Goal: Task Accomplishment & Management: Manage account settings

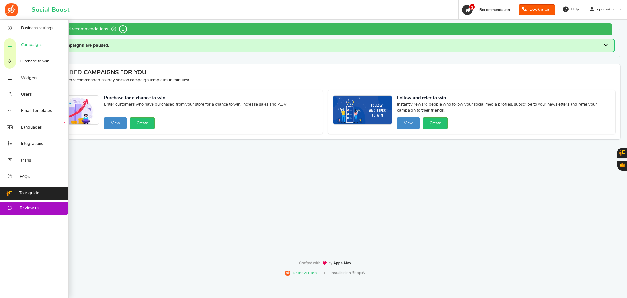
click at [32, 44] on span "Campaigns" at bounding box center [32, 45] width 22 height 6
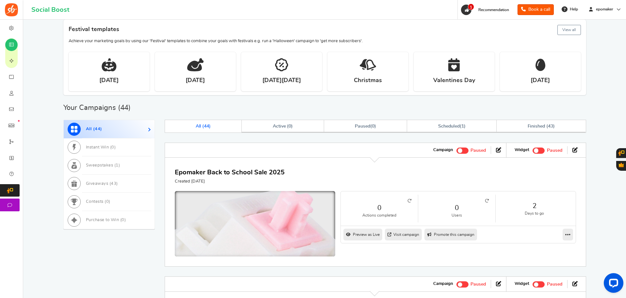
scroll to position [131, 0]
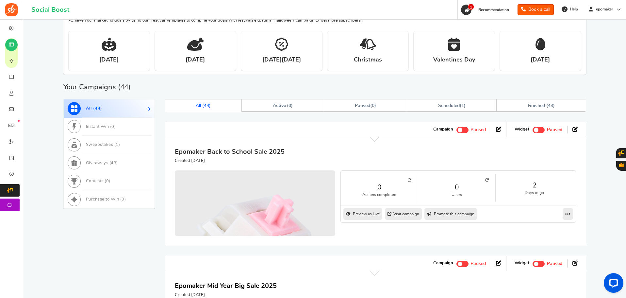
click at [256, 151] on link "Epomaker Back to School Sale 2025" at bounding box center [230, 151] width 110 height 7
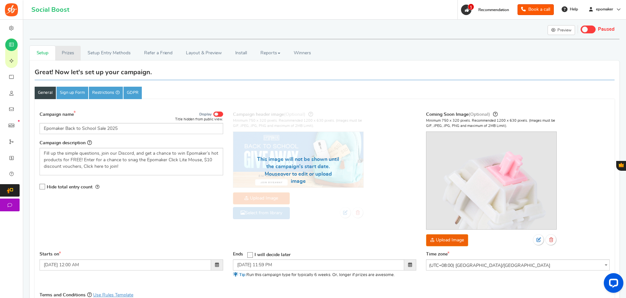
click at [67, 57] on link "Prizes" at bounding box center [68, 53] width 26 height 15
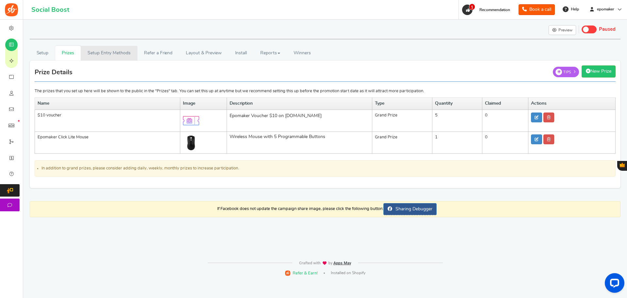
click at [108, 57] on link "Setup Entry Methods" at bounding box center [109, 53] width 57 height 15
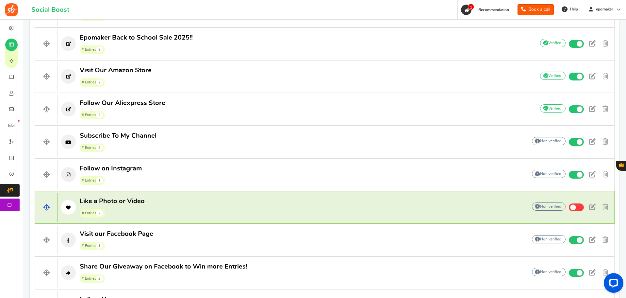
scroll to position [261, 0]
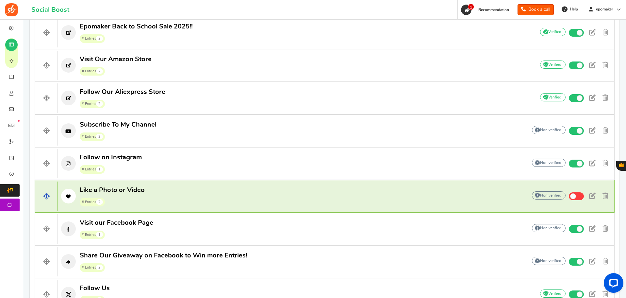
click at [159, 183] on h4 "Like a Photo or Video # Entries 2 Add Your API credentials Non verified Due to …" at bounding box center [325, 196] width 580 height 33
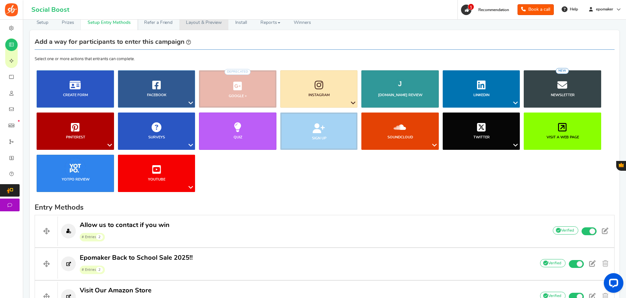
scroll to position [0, 0]
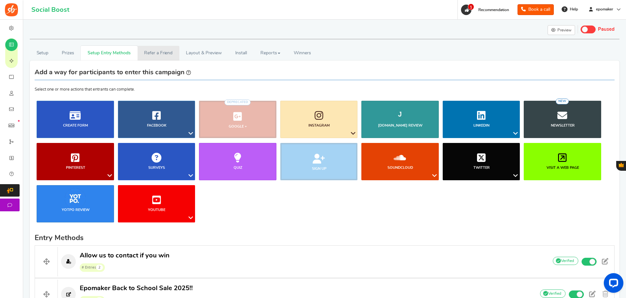
click at [159, 58] on link "Refer a Friend" at bounding box center [159, 53] width 42 height 15
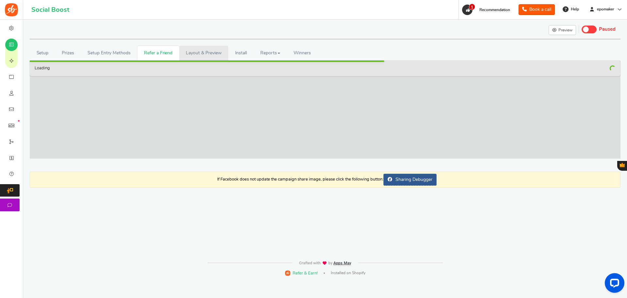
click at [193, 58] on link "Layout & Preview" at bounding box center [203, 53] width 49 height 15
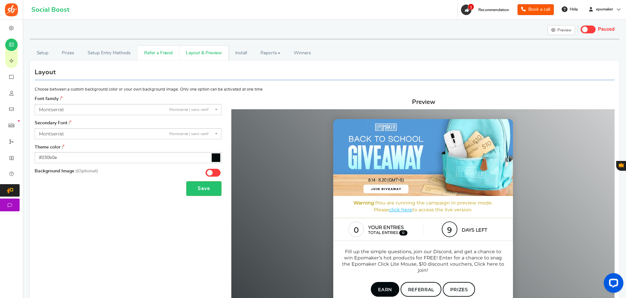
click at [213, 157] on icon at bounding box center [216, 157] width 8 height 8
click at [213, 157] on input "#030b0e" at bounding box center [128, 157] width 187 height 11
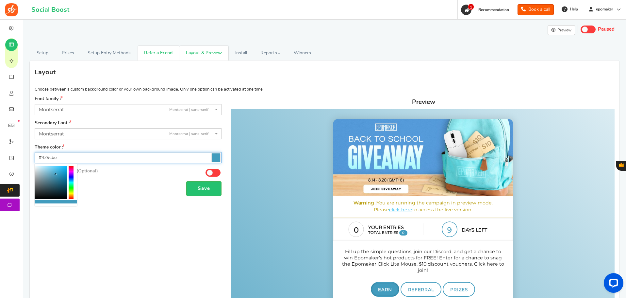
drag, startPoint x: 55, startPoint y: 168, endPoint x: 56, endPoint y: 174, distance: 6.6
click at [56, 174] on div at bounding box center [51, 182] width 33 height 33
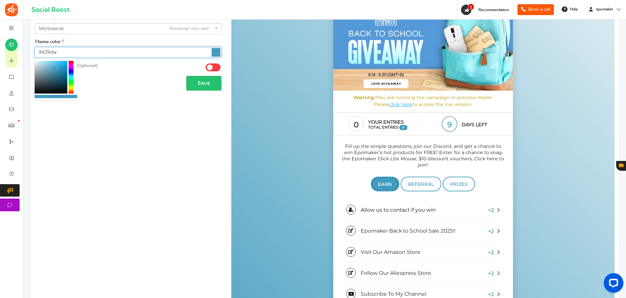
scroll to position [15, 0]
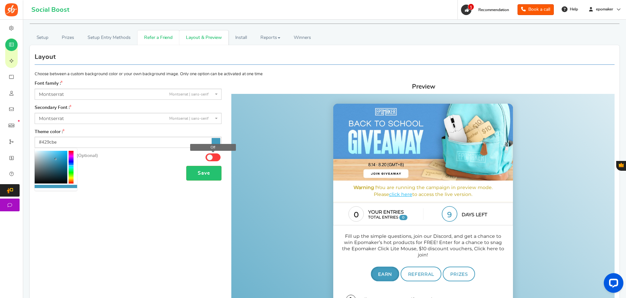
click at [211, 157] on span at bounding box center [210, 157] width 6 height 6
click at [0, 0] on input "Off" at bounding box center [0, 0] width 0 height 0
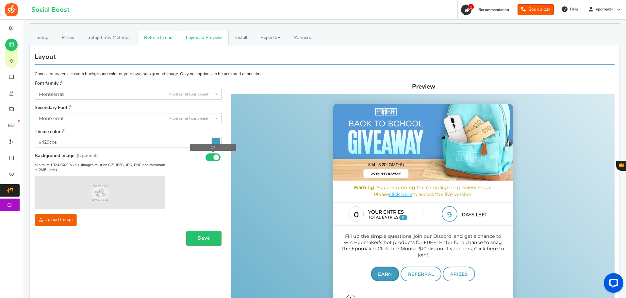
click at [215, 157] on span at bounding box center [216, 157] width 6 height 6
click at [0, 0] on input "Off" at bounding box center [0, 0] width 0 height 0
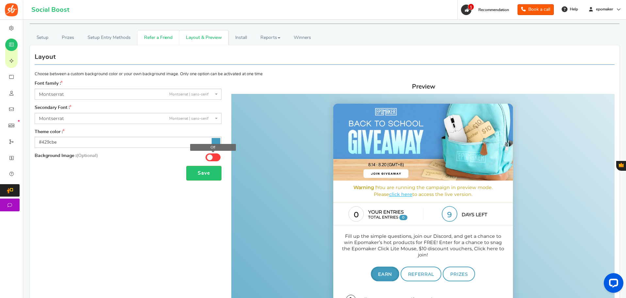
click at [215, 157] on span at bounding box center [212, 157] width 15 height 8
click at [0, 0] on input "Off" at bounding box center [0, 0] width 0 height 0
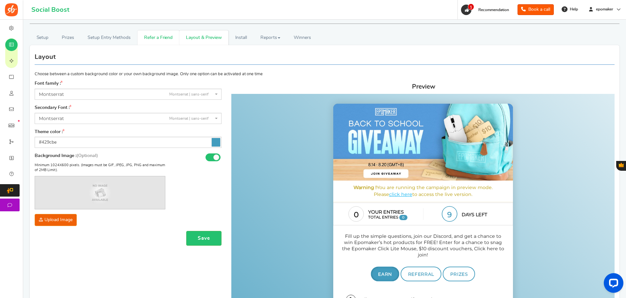
click at [215, 139] on icon at bounding box center [216, 142] width 8 height 8
click at [215, 139] on input "#429cbe" at bounding box center [128, 142] width 187 height 11
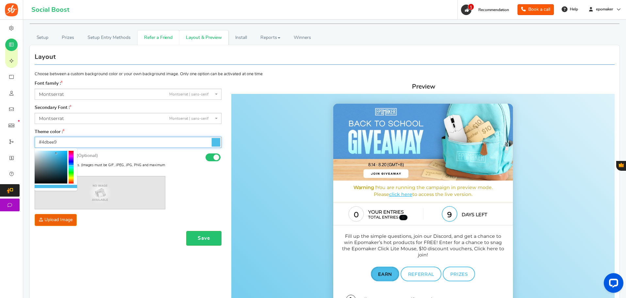
type input "#4ec0ec"
drag, startPoint x: 56, startPoint y: 158, endPoint x: 57, endPoint y: 153, distance: 4.9
click at [57, 153] on b at bounding box center [57, 153] width 2 height 2
click at [211, 237] on button "Save" at bounding box center [203, 238] width 35 height 15
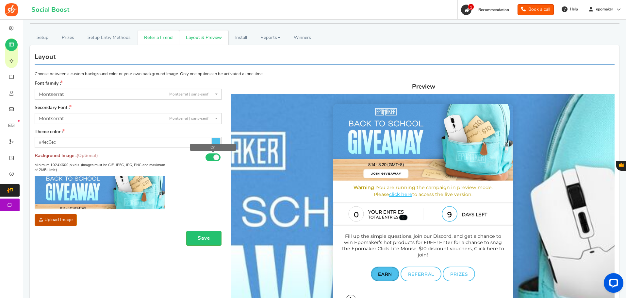
click at [212, 154] on span at bounding box center [212, 157] width 15 height 8
click at [0, 0] on input "On" at bounding box center [0, 0] width 0 height 0
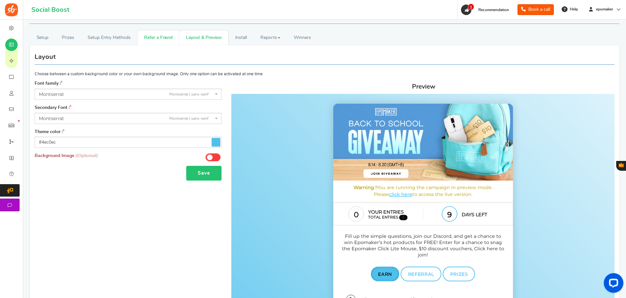
click at [215, 178] on button "Save" at bounding box center [203, 173] width 35 height 15
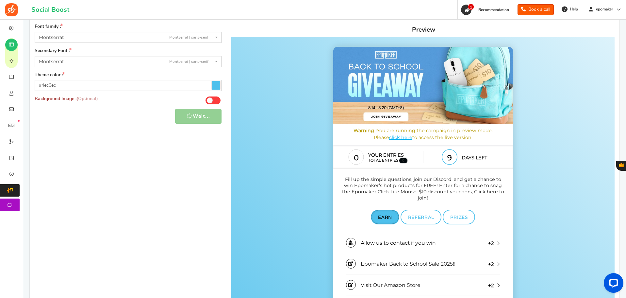
scroll to position [317, 0]
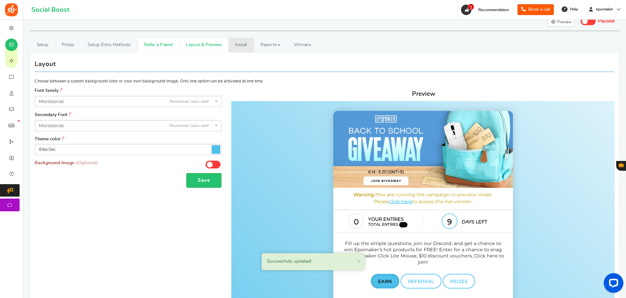
click at [238, 51] on link "Install" at bounding box center [240, 45] width 25 height 15
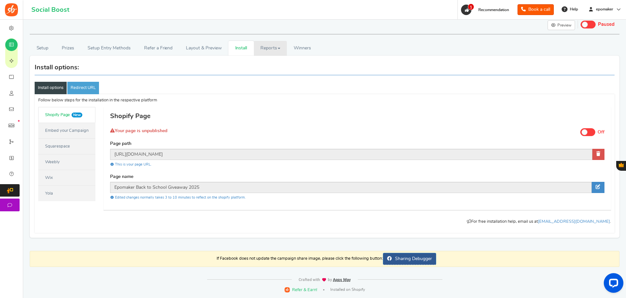
scroll to position [5, 0]
click at [303, 48] on span "Winners" at bounding box center [302, 48] width 17 height 5
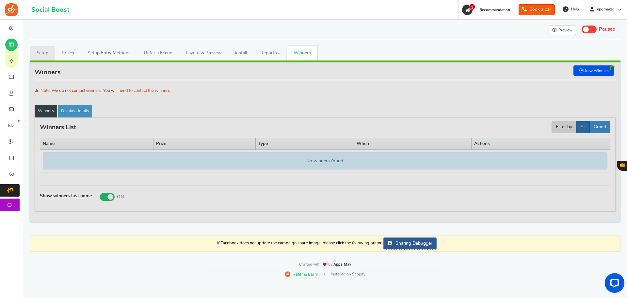
click at [40, 50] on link "Setup" at bounding box center [42, 53] width 25 height 15
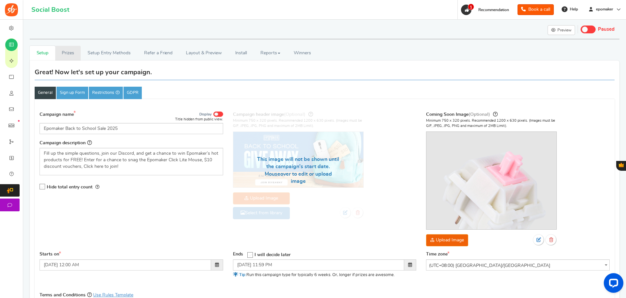
click at [66, 53] on link "Prizes" at bounding box center [68, 53] width 26 height 15
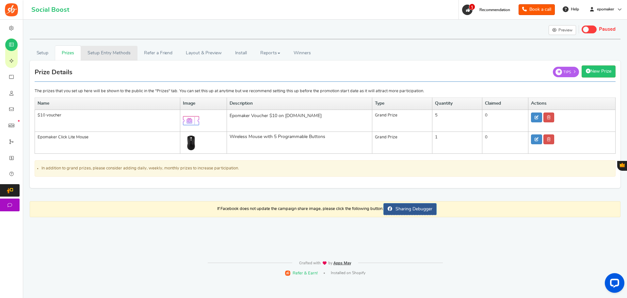
click at [92, 53] on link "Setup Entry Methods" at bounding box center [109, 53] width 57 height 15
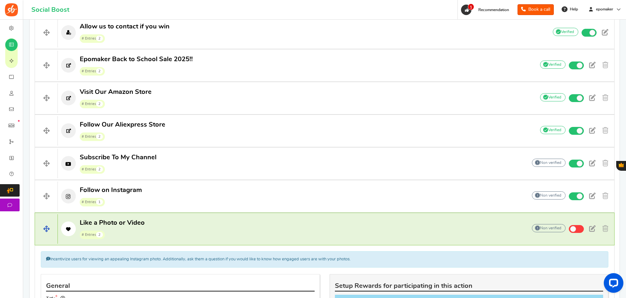
scroll to position [131, 0]
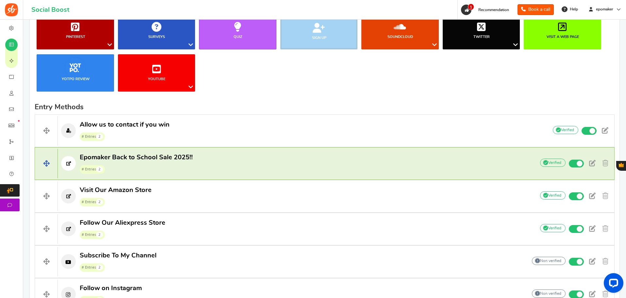
click at [142, 156] on span "Epomaker Back to School Sale 2025!!" at bounding box center [136, 157] width 113 height 7
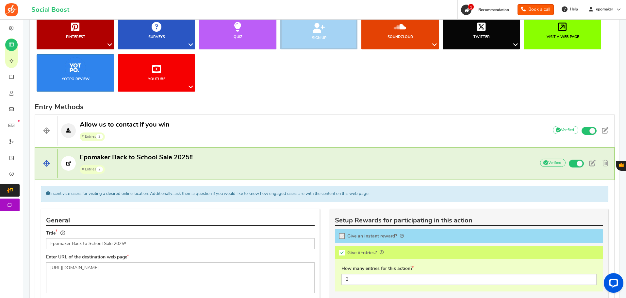
click at [168, 167] on span "# Entries 2" at bounding box center [136, 169] width 113 height 10
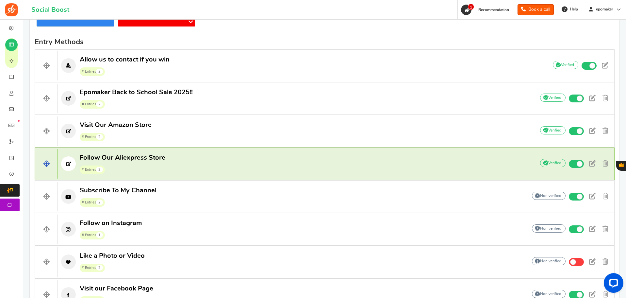
scroll to position [196, 0]
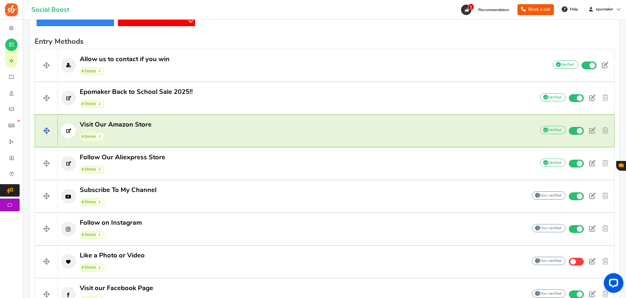
click at [148, 118] on h4 "Visit Our Amazon Store # Entries 2 Add Your API credentials Non verified Due to…" at bounding box center [325, 130] width 580 height 33
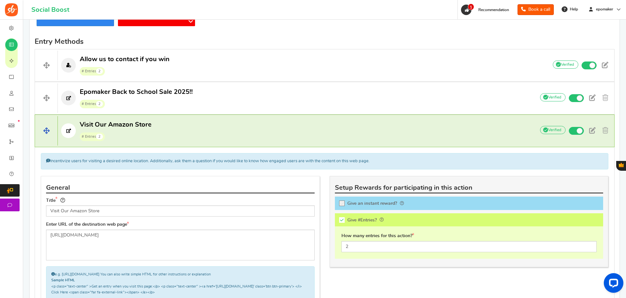
click at [163, 135] on p "Visit Our Amazon Store # Entries 2" at bounding box center [293, 130] width 471 height 21
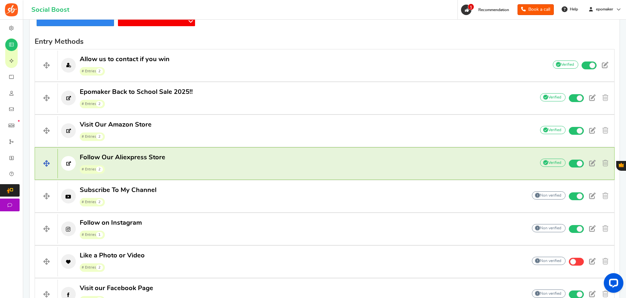
click at [178, 157] on p "Follow Our Aliexpress Store # Entries 2" at bounding box center [293, 163] width 471 height 21
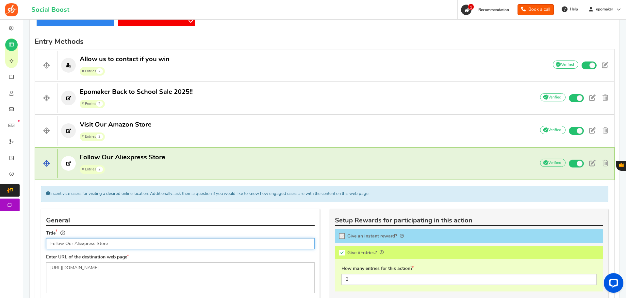
scroll to position [327, 0]
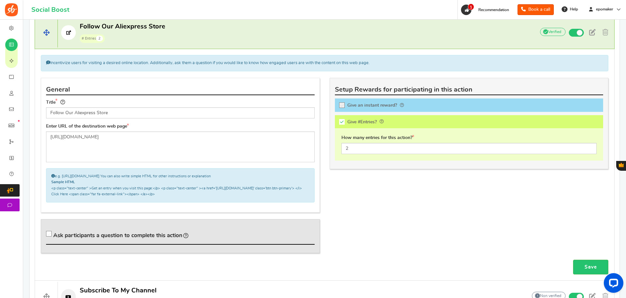
click at [150, 45] on h4 "Follow Our Aliexpress Store # Entries 2 Add Your API credentials Non verified D…" at bounding box center [325, 32] width 580 height 33
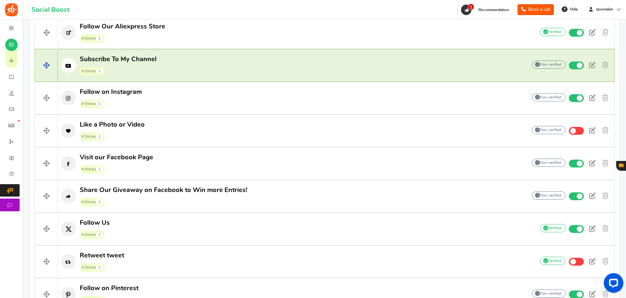
click at [151, 76] on h4 "Subscribe To My Channel # Entries 2 Add Your API credentials Non verified Due t…" at bounding box center [325, 65] width 580 height 33
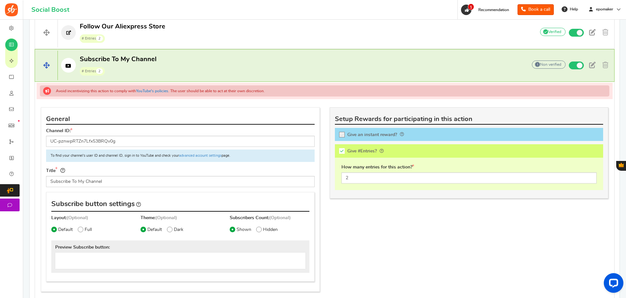
click at [151, 75] on span "# Entries 2" at bounding box center [118, 71] width 77 height 10
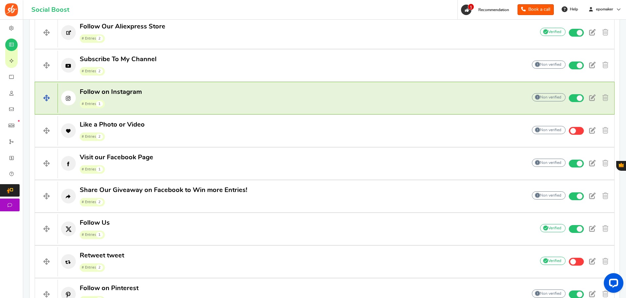
click at [154, 110] on h4 "Follow on Instagram # Entries 1 Add Your API credentials Non verified Due to pl…" at bounding box center [325, 98] width 580 height 33
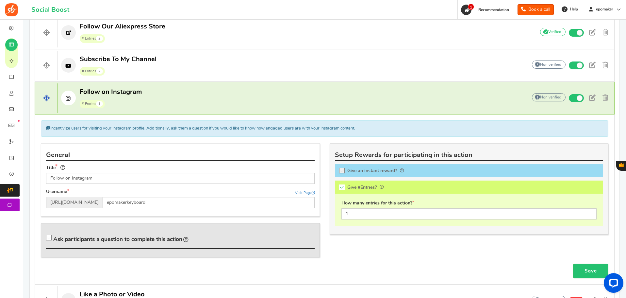
click at [154, 110] on h4 "Follow on Instagram # Entries 1 Add Your API credentials Non verified Due to pl…" at bounding box center [325, 98] width 580 height 33
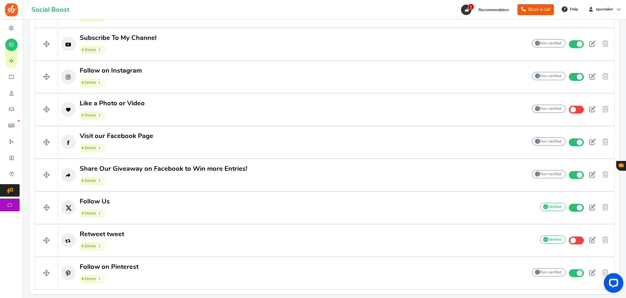
scroll to position [359, 0]
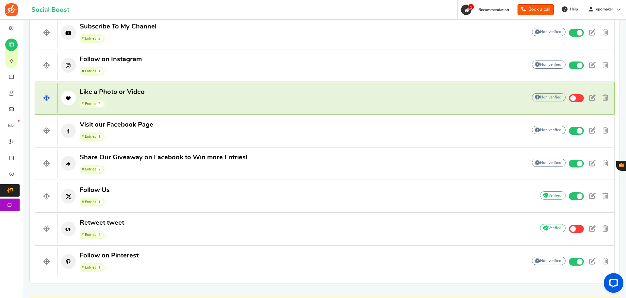
click at [173, 86] on h4 "Like a Photo or Video # Entries 2 Add Your API credentials Non verified Due to …" at bounding box center [325, 98] width 580 height 33
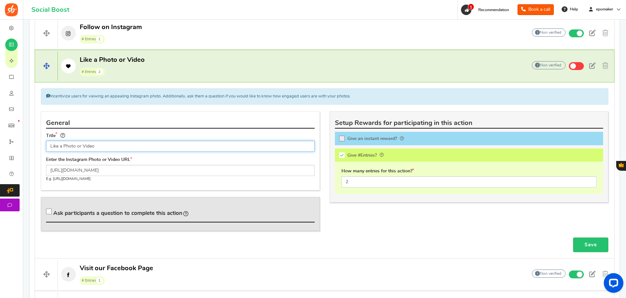
scroll to position [425, 0]
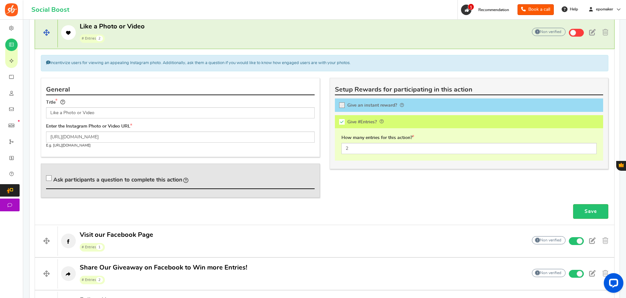
click at [158, 33] on p "Like a Photo or Video # Entries 2" at bounding box center [289, 32] width 463 height 21
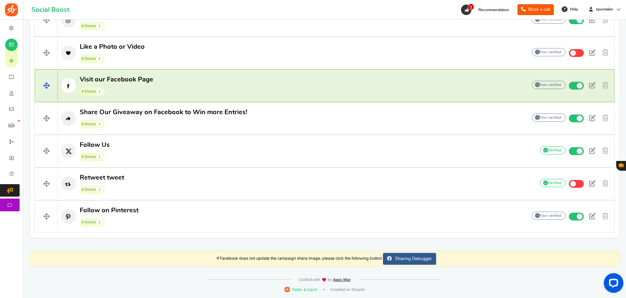
click at [150, 90] on span "# Entries 1" at bounding box center [117, 91] width 74 height 10
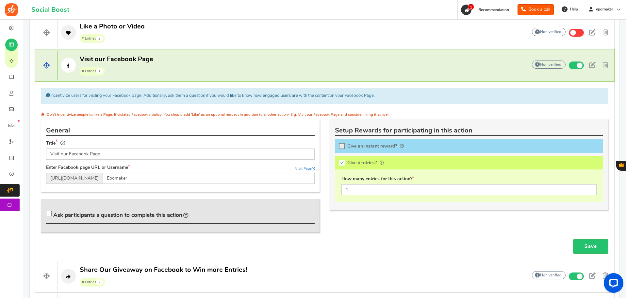
click at [159, 68] on p "Visit our Facebook Page # Entries 1" at bounding box center [289, 65] width 463 height 21
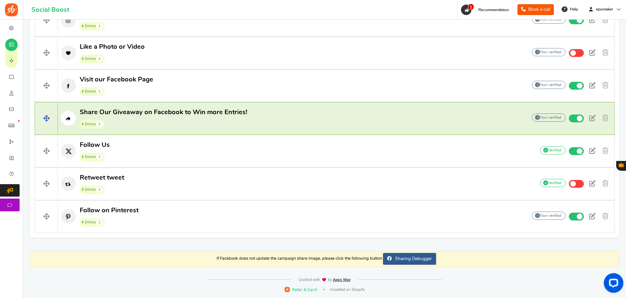
click at [171, 110] on span "Share Our Giveaway on Facebook to Win more Entries!" at bounding box center [164, 112] width 168 height 7
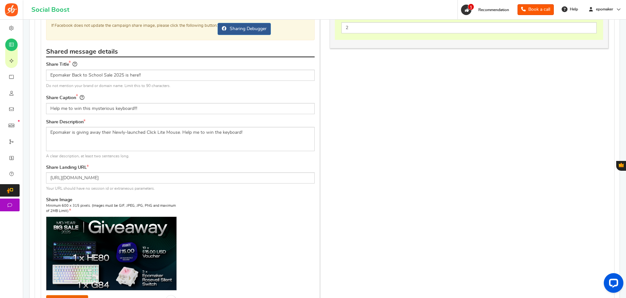
scroll to position [653, 0]
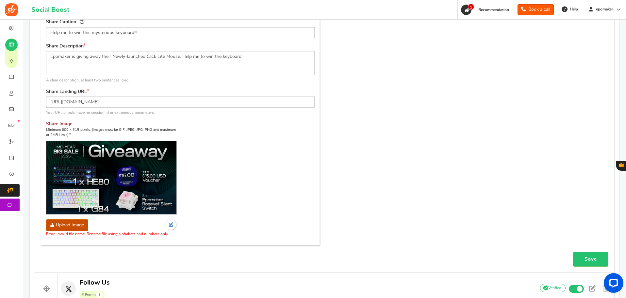
scroll to position [719, 0]
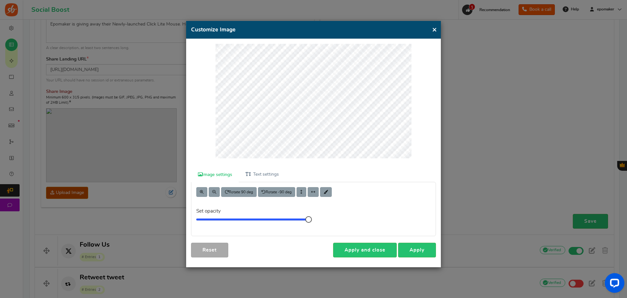
click at [436, 28] on button "×" at bounding box center [434, 29] width 5 height 8
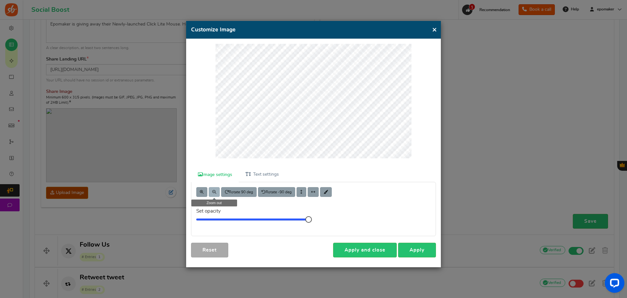
click at [212, 190] on button at bounding box center [214, 192] width 11 height 10
click at [200, 193] on button at bounding box center [201, 192] width 11 height 10
click at [218, 191] on button at bounding box center [214, 192] width 11 height 10
click at [424, 256] on link "Apply" at bounding box center [417, 249] width 38 height 15
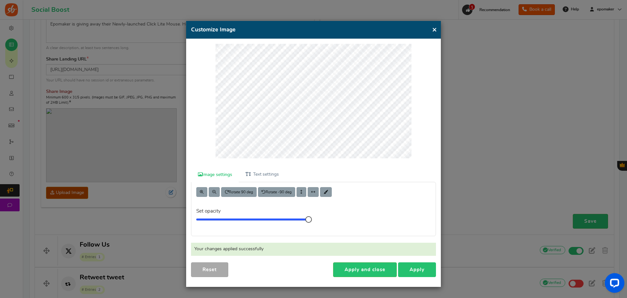
click at [430, 267] on link "Apply" at bounding box center [417, 269] width 38 height 15
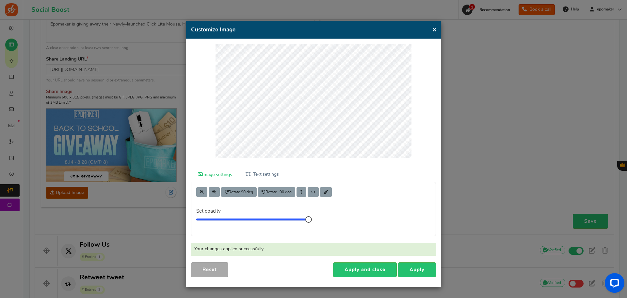
click at [437, 28] on div "× Customize Image" at bounding box center [313, 30] width 255 height 18
click at [434, 28] on button "×" at bounding box center [434, 29] width 5 height 8
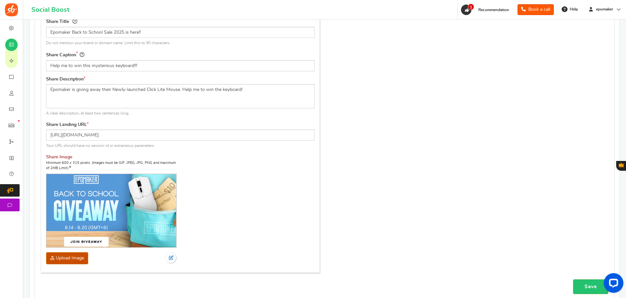
scroll to position [588, 0]
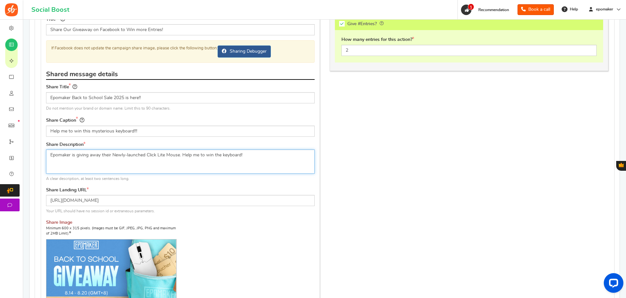
click at [240, 154] on textarea "Epomaker is giving away their Newly-launched Click Lite Mouse. Help me to win t…" at bounding box center [180, 161] width 269 height 24
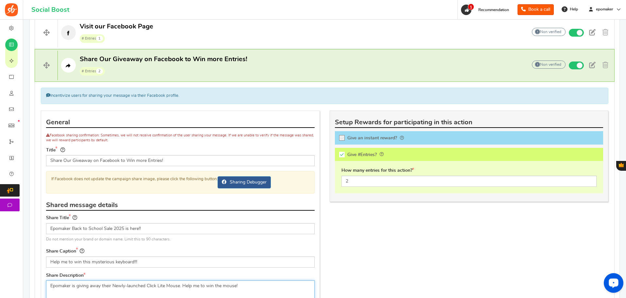
scroll to position [523, 0]
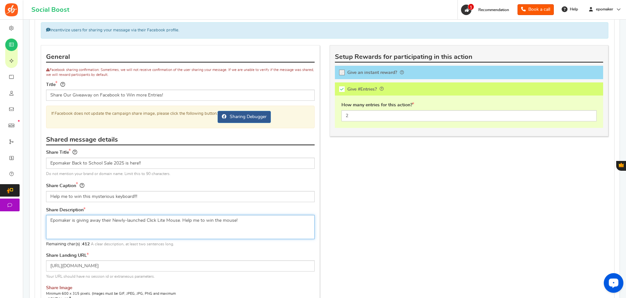
type textarea "Epomaker is giving away their Newly-launched Click Lite Mouse. Help me to win t…"
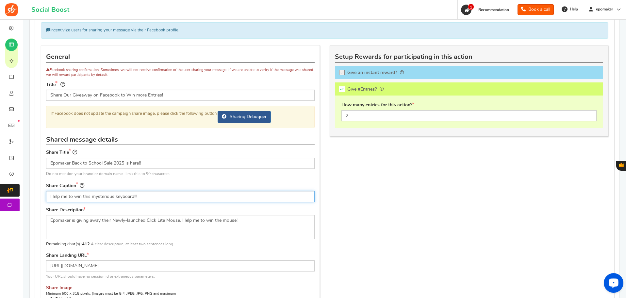
click at [132, 195] on input "Help me to win this mysterious keyboard!!!" at bounding box center [180, 196] width 269 height 11
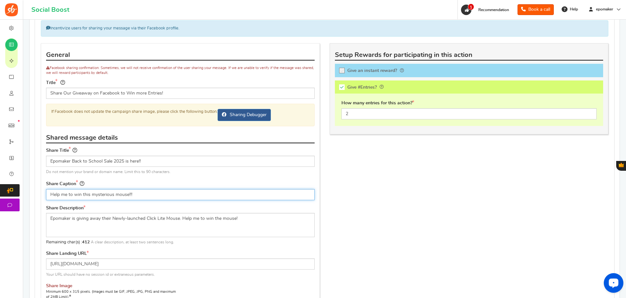
scroll to position [686, 0]
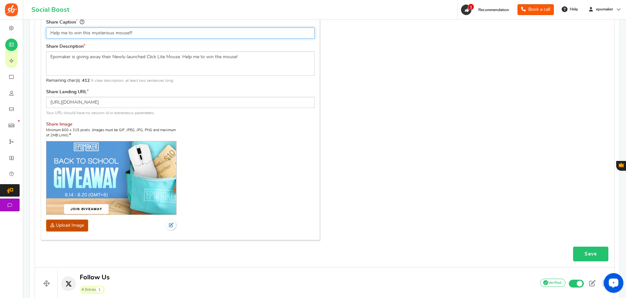
type input "Help me to win this mysterious mouse!!!"
click at [593, 255] on link "Save" at bounding box center [590, 253] width 35 height 15
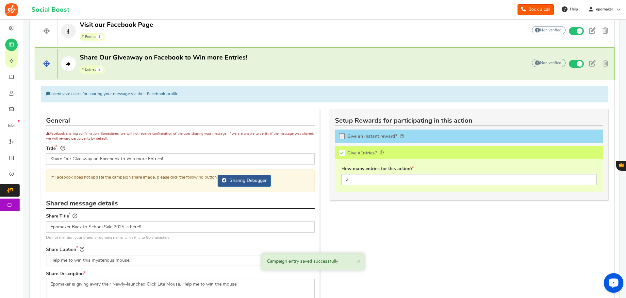
click at [190, 63] on span "Share Our Giveaway on Facebook to Win more Entries! # Entries 2" at bounding box center [164, 63] width 168 height 21
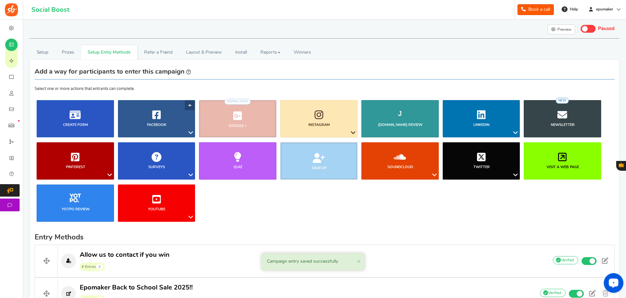
scroll to position [0, 0]
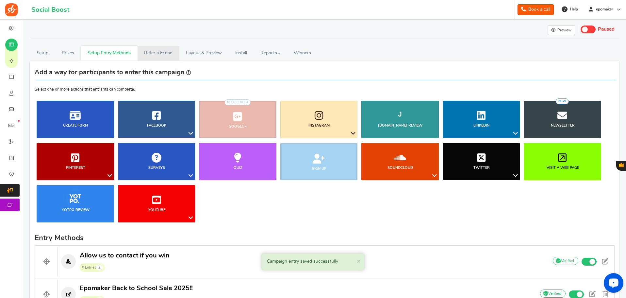
click at [152, 53] on link "Refer a Friend" at bounding box center [159, 53] width 42 height 15
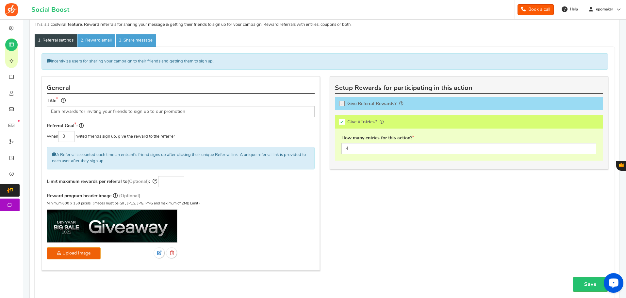
scroll to position [98, 0]
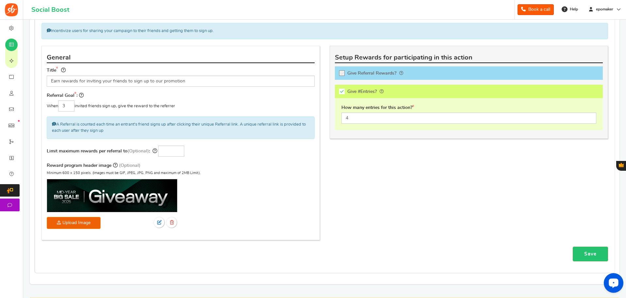
click at [138, 197] on img at bounding box center [112, 195] width 130 height 33
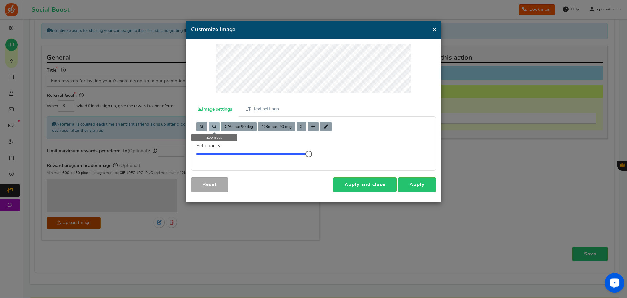
click at [211, 127] on button at bounding box center [214, 127] width 11 height 10
click at [201, 127] on span at bounding box center [202, 126] width 4 height 4
click at [436, 26] on button "×" at bounding box center [434, 29] width 5 height 8
click at [434, 29] on button "×" at bounding box center [434, 29] width 5 height 8
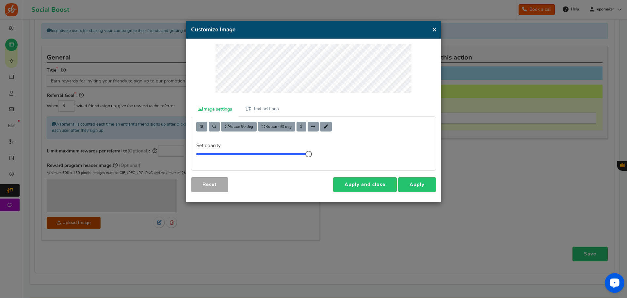
click at [432, 29] on button "×" at bounding box center [434, 29] width 5 height 8
click at [410, 181] on link "Apply" at bounding box center [417, 184] width 38 height 15
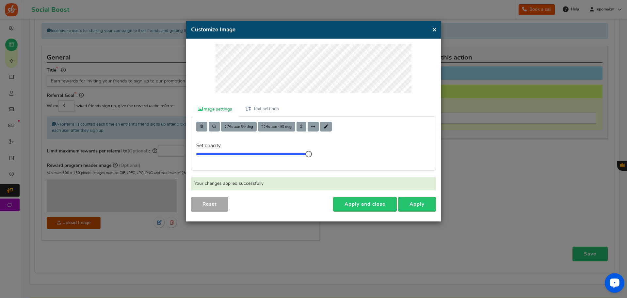
click at [432, 28] on button "×" at bounding box center [434, 29] width 5 height 8
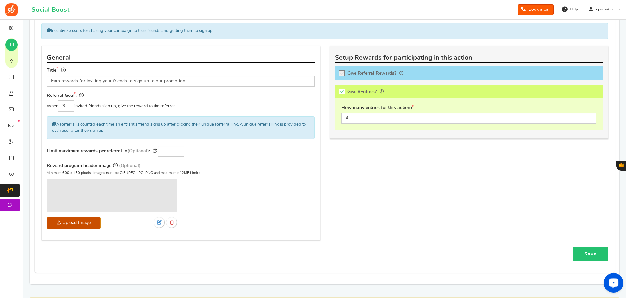
click at [129, 205] on img at bounding box center [112, 195] width 130 height 33
click at [103, 196] on img at bounding box center [112, 195] width 130 height 33
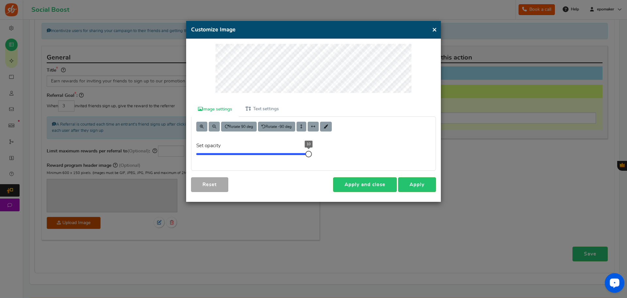
click at [416, 176] on div "Image settings Text settings Rotate 90 deg Rotate -90 deg Set opacity 10 Info! …" at bounding box center [313, 120] width 255 height 163
click at [420, 184] on link "Apply" at bounding box center [417, 184] width 38 height 15
click at [417, 188] on link "Apply" at bounding box center [417, 184] width 38 height 15
click at [422, 189] on link "Apply" at bounding box center [417, 184] width 38 height 15
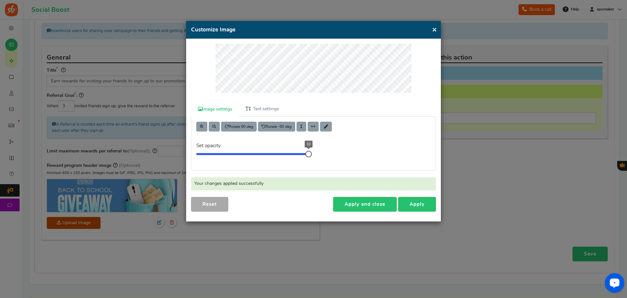
click at [432, 28] on button "×" at bounding box center [434, 29] width 5 height 8
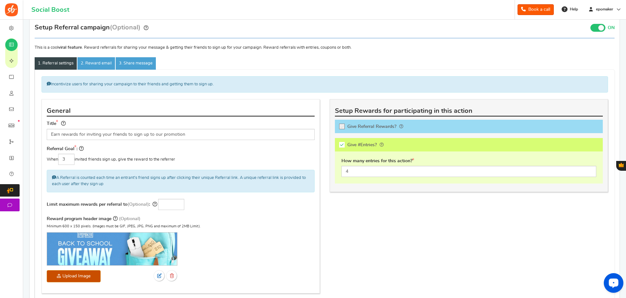
scroll to position [0, 0]
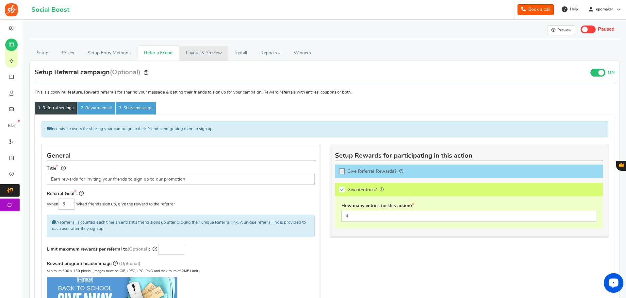
click at [194, 58] on link "Layout & Preview" at bounding box center [203, 53] width 49 height 15
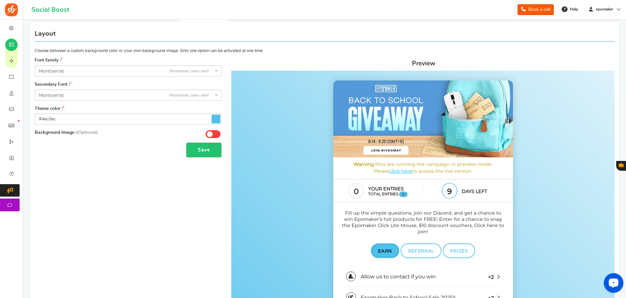
scroll to position [5, 0]
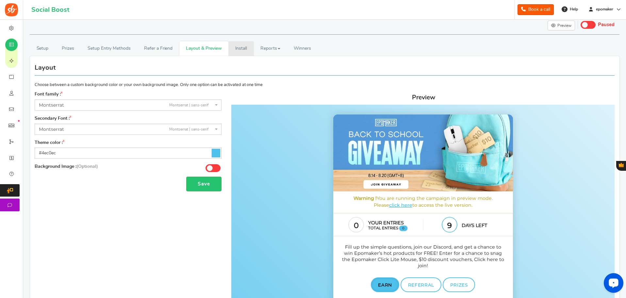
click at [242, 53] on link "Install" at bounding box center [240, 48] width 25 height 15
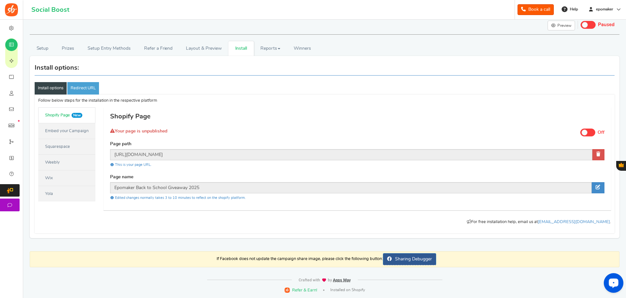
click at [58, 91] on link "Install options" at bounding box center [51, 88] width 32 height 12
click at [61, 132] on link "Embed your Campaign" at bounding box center [66, 131] width 57 height 16
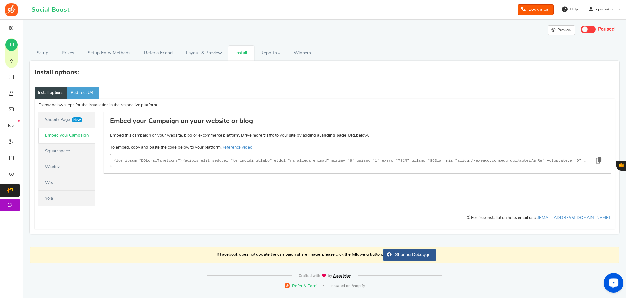
scroll to position [0, 0]
click at [56, 93] on link "Install options" at bounding box center [51, 93] width 32 height 12
click at [64, 120] on link "Shopify Page New" at bounding box center [66, 120] width 57 height 16
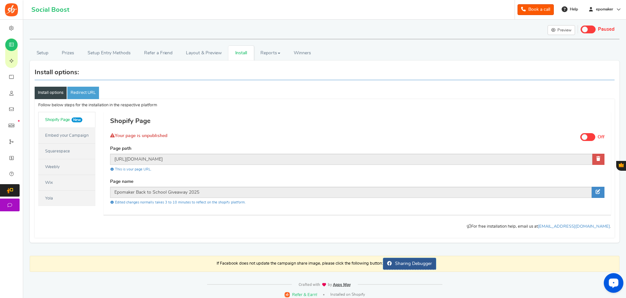
click at [73, 148] on link "Squarespace" at bounding box center [66, 151] width 57 height 16
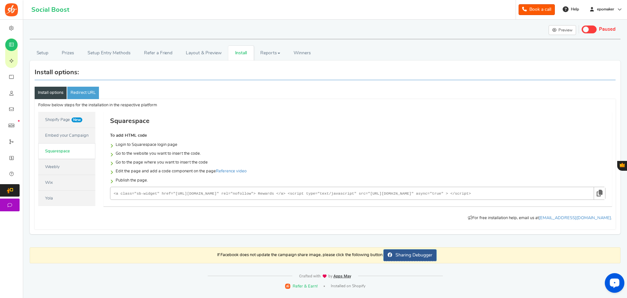
click at [66, 117] on link "Shopify Page New" at bounding box center [66, 120] width 57 height 16
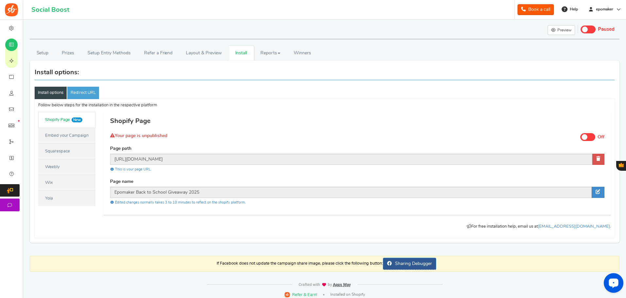
click at [90, 86] on div "Install options Redirect URL" at bounding box center [325, 82] width 580 height 34
click at [90, 88] on link "Redirect URL" at bounding box center [83, 93] width 32 height 12
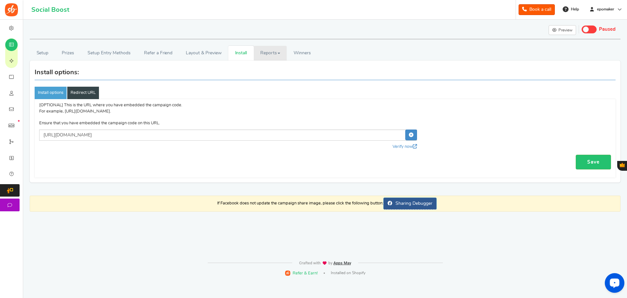
click at [277, 57] on link "Reports" at bounding box center [270, 53] width 33 height 15
click at [316, 56] on link "Winners Winner Draw" at bounding box center [302, 53] width 31 height 15
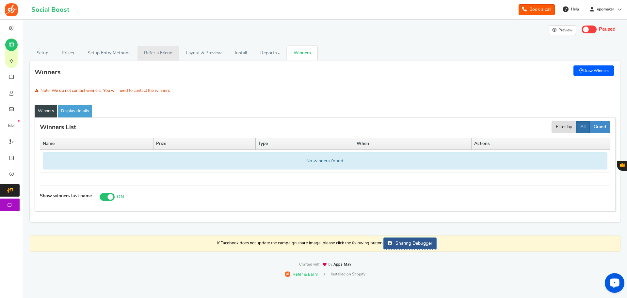
click at [154, 55] on link "Refer a Friend" at bounding box center [159, 53] width 42 height 15
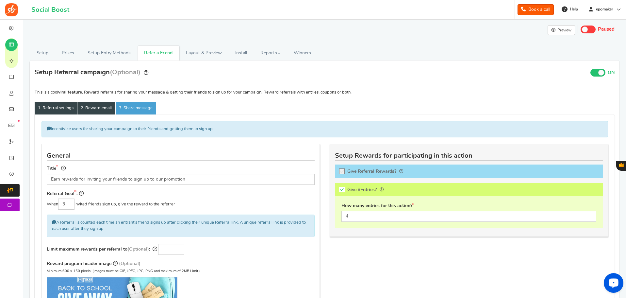
click at [103, 104] on link "2. Reward email" at bounding box center [96, 108] width 38 height 12
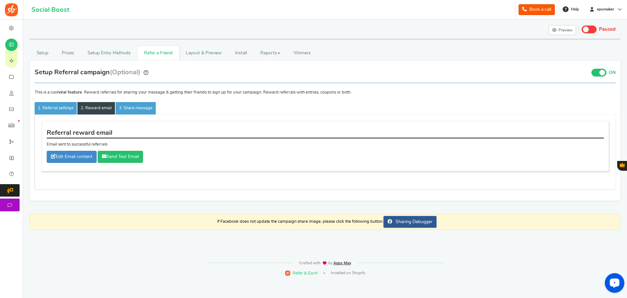
click at [133, 114] on div "Incentivize users for sharing your campaign to their friends and getting them t…" at bounding box center [325, 151] width 581 height 75
click at [133, 110] on link "3. Share message" at bounding box center [136, 108] width 40 height 12
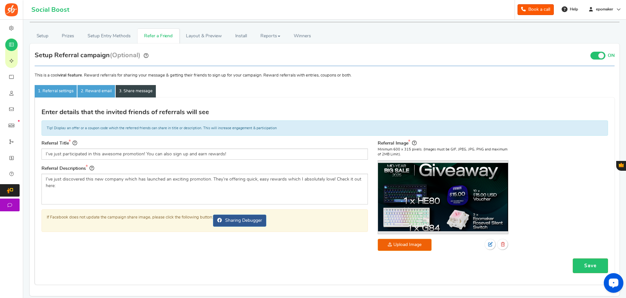
scroll to position [33, 0]
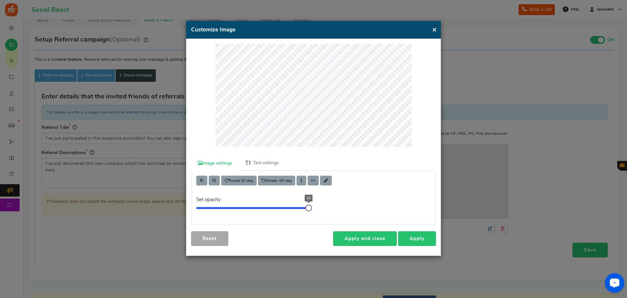
click at [419, 238] on link "Apply" at bounding box center [417, 238] width 38 height 15
click at [415, 241] on link "Apply" at bounding box center [417, 238] width 38 height 15
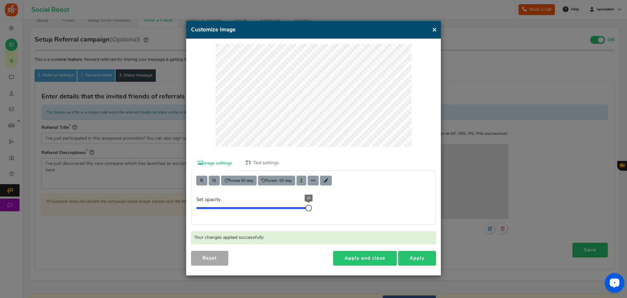
click at [435, 28] on button "×" at bounding box center [434, 29] width 5 height 8
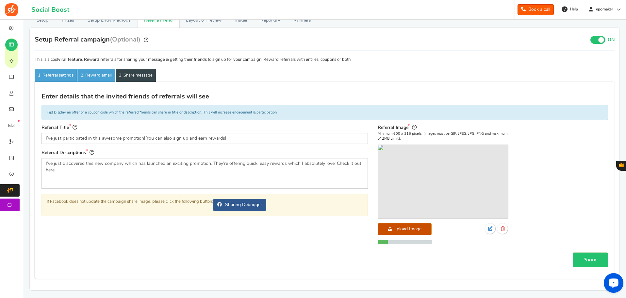
click at [116, 65] on div "Setup Referral campaign (Optional) ON OFF Important! The referral program is on…" at bounding box center [325, 156] width 580 height 246
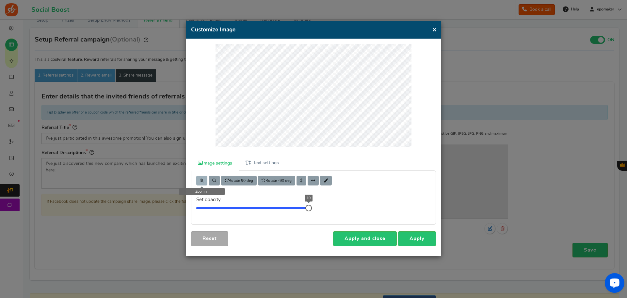
click at [202, 180] on span at bounding box center [202, 180] width 4 height 4
click at [425, 244] on link "Apply" at bounding box center [417, 238] width 38 height 15
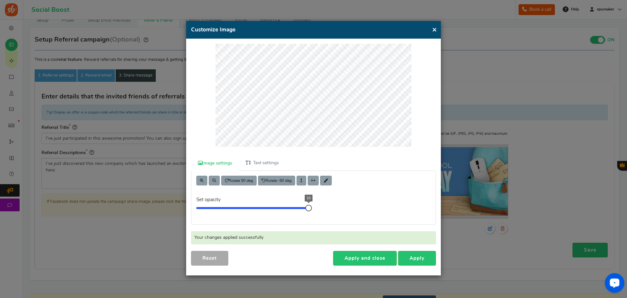
click at [434, 28] on button "×" at bounding box center [434, 29] width 5 height 8
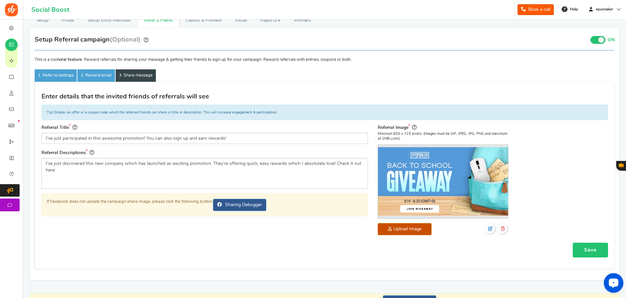
click at [584, 252] on link "Save" at bounding box center [590, 249] width 35 height 15
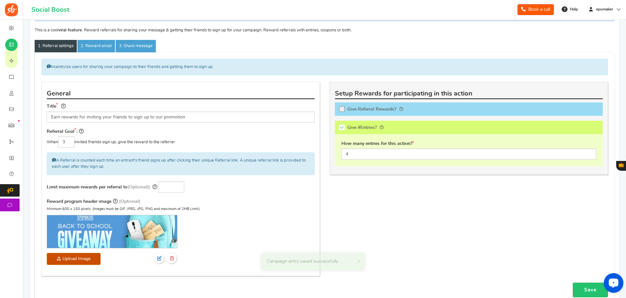
scroll to position [0, 0]
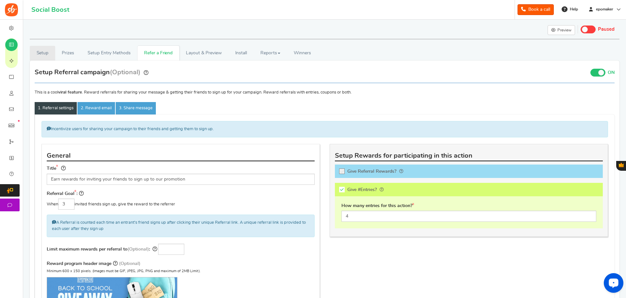
click at [44, 52] on link "Setup" at bounding box center [42, 53] width 25 height 15
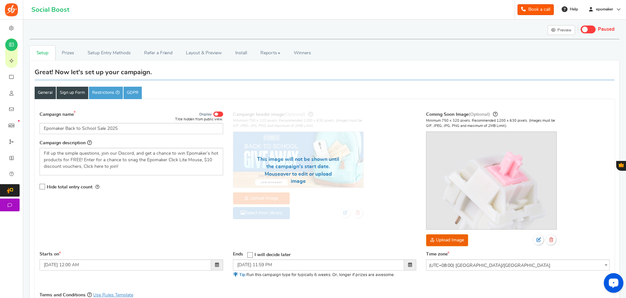
click at [57, 90] on link "Sign up Form" at bounding box center [73, 93] width 32 height 12
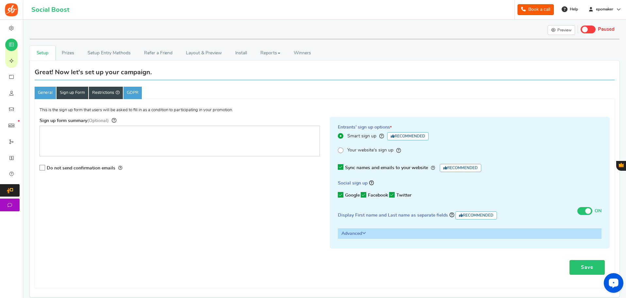
click at [94, 90] on link "Restrictions" at bounding box center [106, 93] width 34 height 12
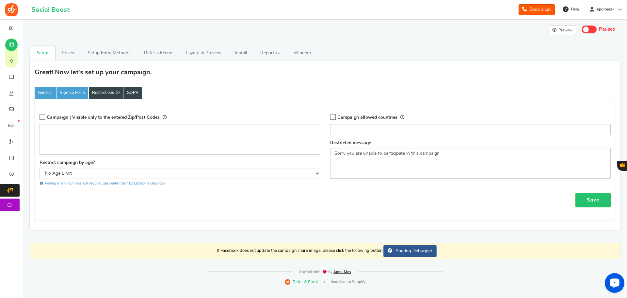
click at [130, 95] on link "GDPR" at bounding box center [132, 93] width 18 height 12
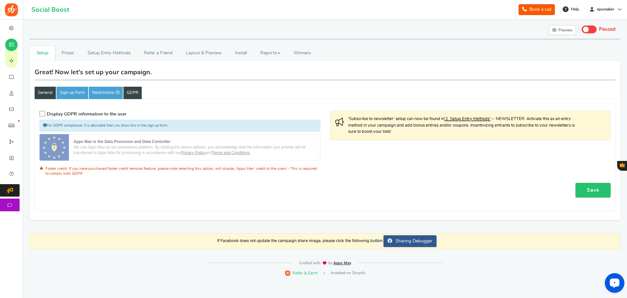
click at [45, 92] on link "General" at bounding box center [45, 93] width 21 height 12
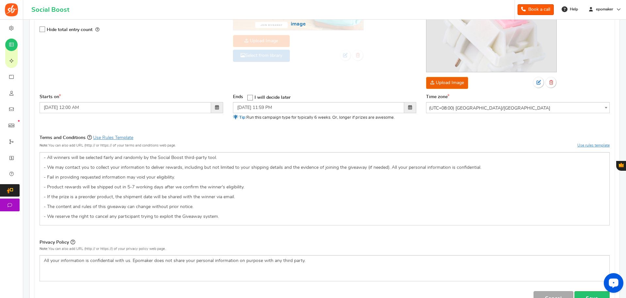
scroll to position [226, 0]
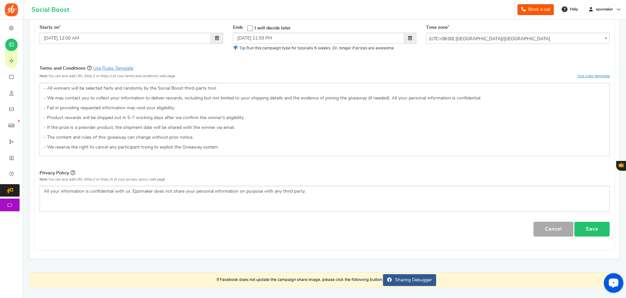
click at [584, 221] on link "Save" at bounding box center [591, 228] width 35 height 15
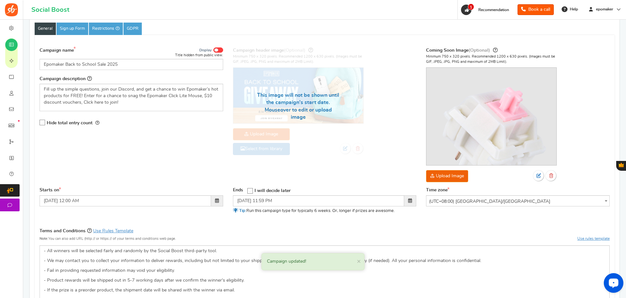
scroll to position [30, 0]
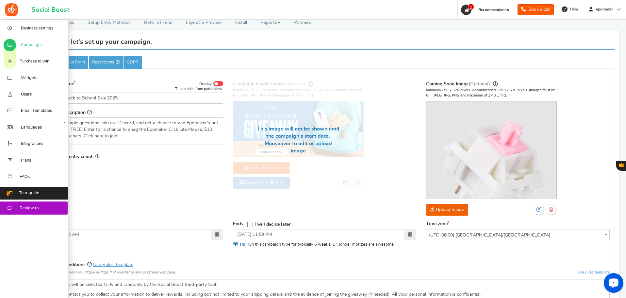
click at [36, 48] on span "Campaigns" at bounding box center [32, 45] width 22 height 6
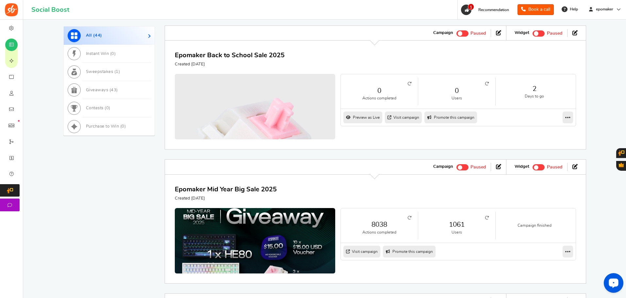
scroll to position [163, 0]
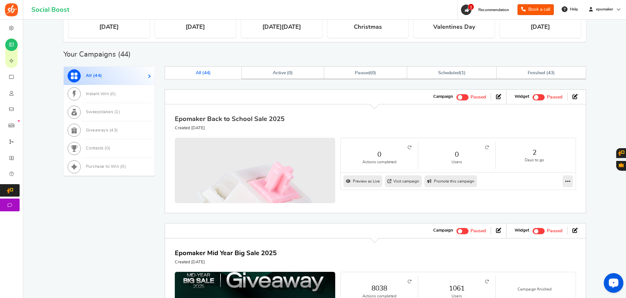
click at [240, 117] on link "Epomaker Back to School Sale 2025" at bounding box center [230, 119] width 110 height 7
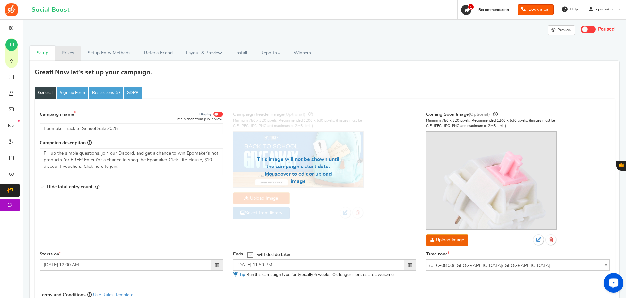
click at [58, 51] on link "Prizes" at bounding box center [68, 53] width 26 height 15
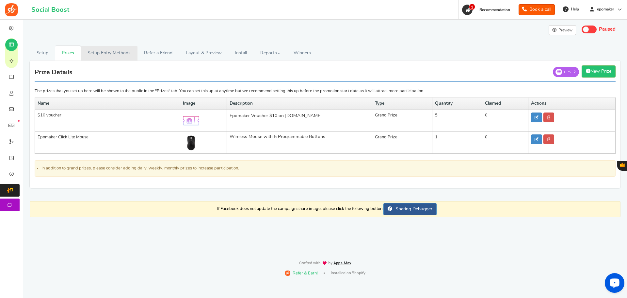
click at [109, 52] on link "Setup Entry Methods" at bounding box center [109, 53] width 57 height 15
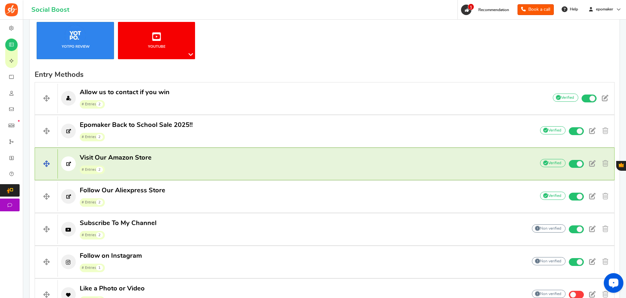
scroll to position [163, 0]
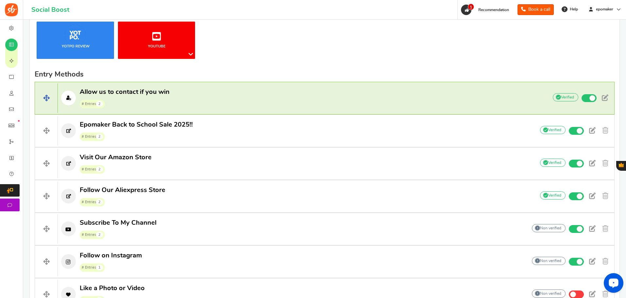
click at [219, 97] on p "Allow us to contact if you win # Entries 2" at bounding box center [299, 98] width 483 height 21
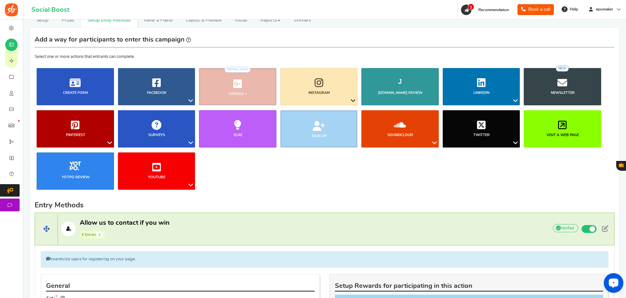
scroll to position [0, 0]
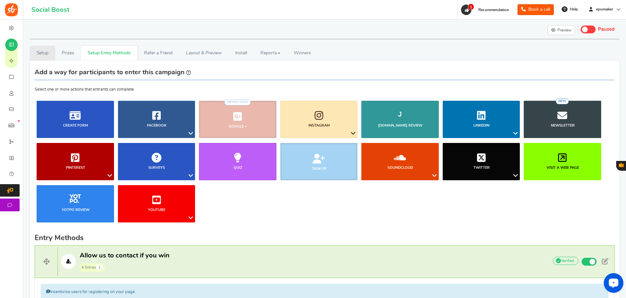
click at [50, 57] on link "Setup" at bounding box center [42, 53] width 25 height 15
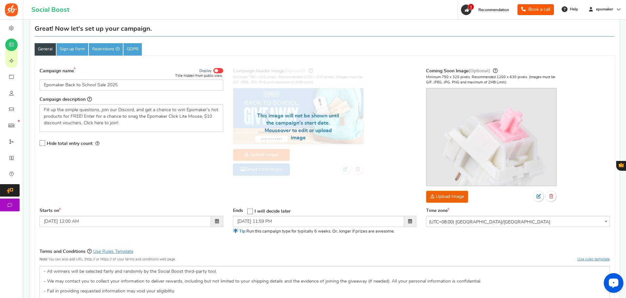
scroll to position [65, 0]
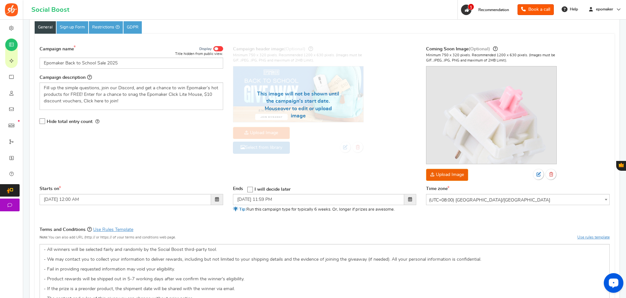
click at [217, 194] on span at bounding box center [217, 199] width 12 height 11
click at [209, 201] on div "Campaign name Display Title hidden from public view. Epomaker Back to School Sa…" at bounding box center [325, 219] width 570 height 355
click at [215, 194] on span at bounding box center [217, 199] width 12 height 11
click at [77, 190] on div "Starts on [DATE] 12:00 AM [DATE] Su Mo Tu We Th Fr Sa 27 28 29 30 31 1 2 3 4 5 …" at bounding box center [325, 203] width 580 height 35
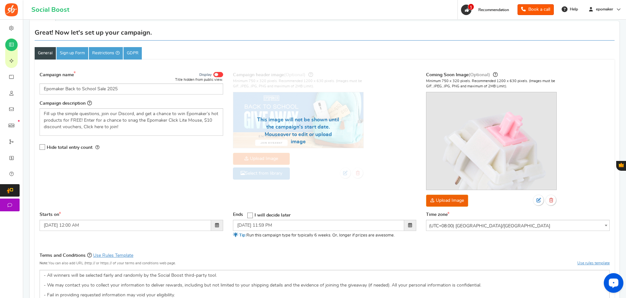
scroll to position [0, 0]
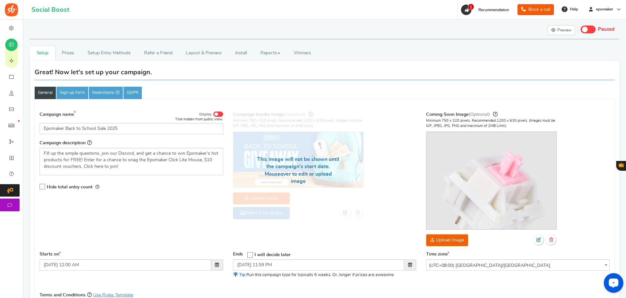
click at [216, 115] on span at bounding box center [216, 113] width 4 height 3
click at [0, 0] on input "Display" at bounding box center [0, 0] width 0 height 0
click at [221, 115] on span at bounding box center [220, 113] width 4 height 3
click at [0, 0] on input "Display" at bounding box center [0, 0] width 0 height 0
click at [81, 98] on link "Sign up Form" at bounding box center [73, 93] width 32 height 12
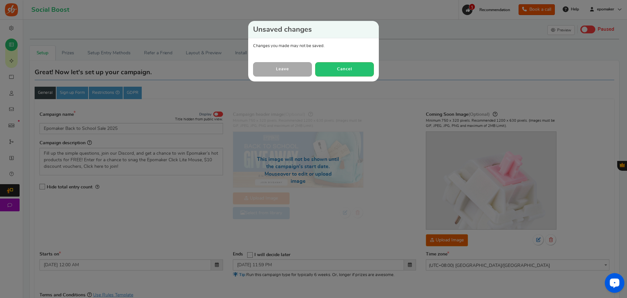
click at [301, 68] on link "Leave" at bounding box center [282, 69] width 59 height 14
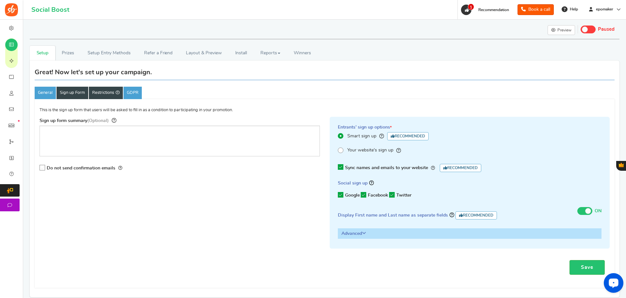
click at [101, 93] on link "Restrictions" at bounding box center [106, 93] width 34 height 12
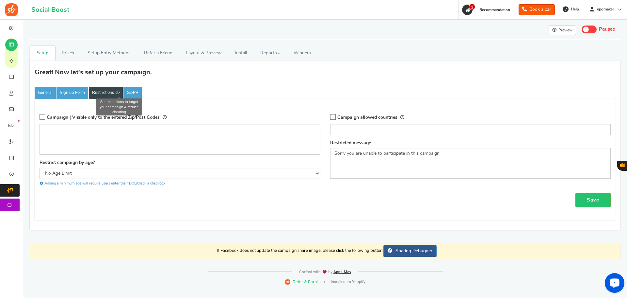
click at [119, 92] on icon at bounding box center [118, 92] width 4 height 4
click at [132, 94] on link "GDPR" at bounding box center [132, 93] width 18 height 12
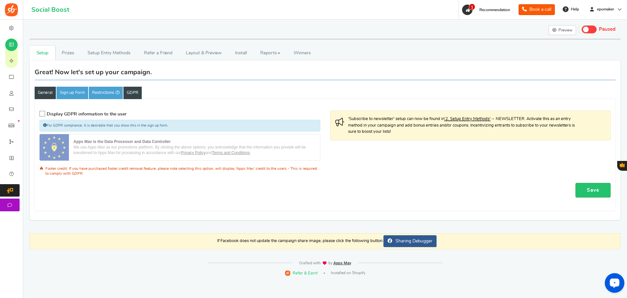
click at [48, 95] on link "General" at bounding box center [45, 93] width 21 height 12
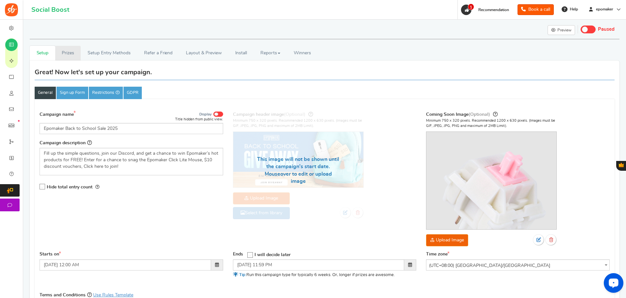
click at [65, 47] on link "Prizes" at bounding box center [68, 53] width 26 height 15
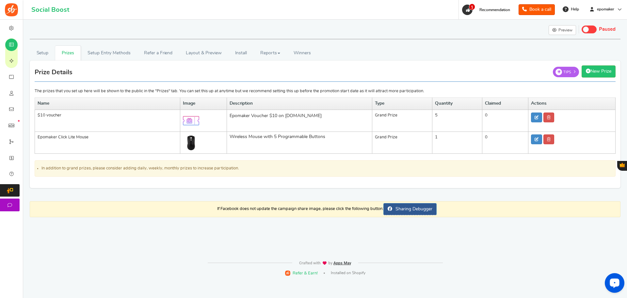
click at [44, 45] on div "Setup Prizes Setup Entry Methods Reward Setup Refer a Friend Layout & Preview L…" at bounding box center [325, 107] width 601 height 173
click at [49, 53] on link "Setup" at bounding box center [42, 53] width 25 height 15
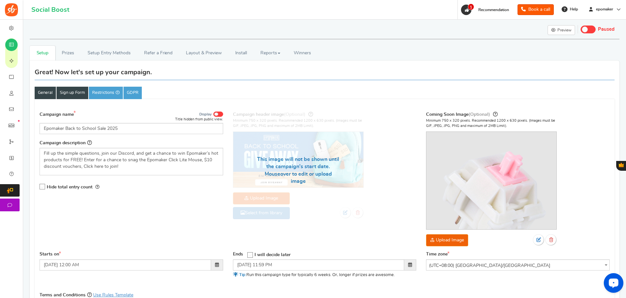
click at [81, 90] on link "Sign up Form" at bounding box center [73, 93] width 32 height 12
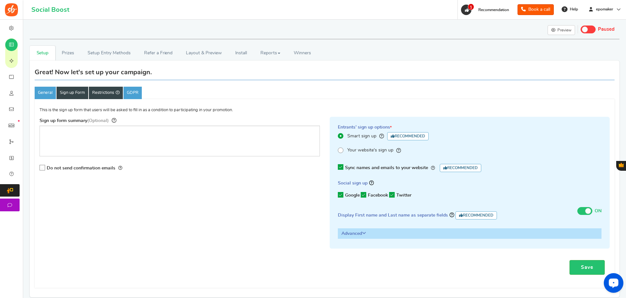
click at [104, 95] on link "Restrictions" at bounding box center [106, 93] width 34 height 12
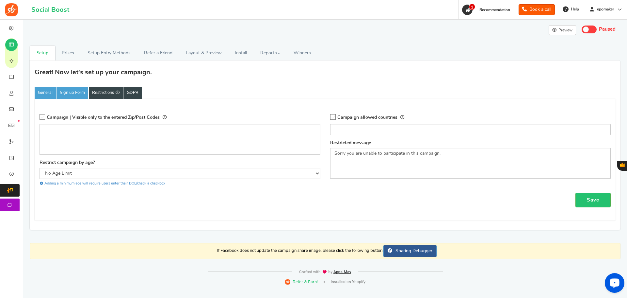
click at [137, 95] on link "GDPR" at bounding box center [132, 93] width 18 height 12
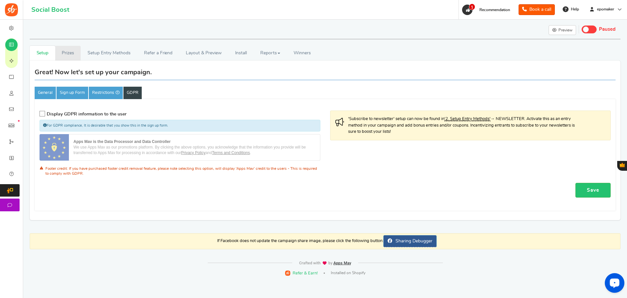
click at [63, 49] on link "Prizes" at bounding box center [68, 53] width 26 height 15
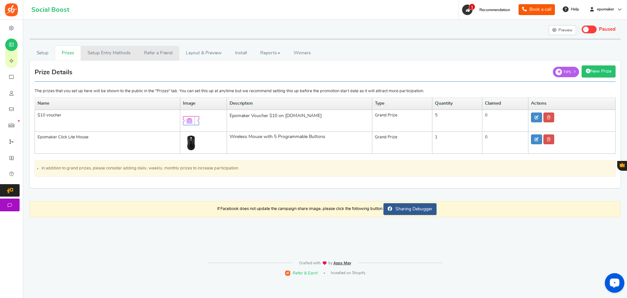
click at [107, 54] on link "Setup Entry Methods" at bounding box center [109, 53] width 57 height 15
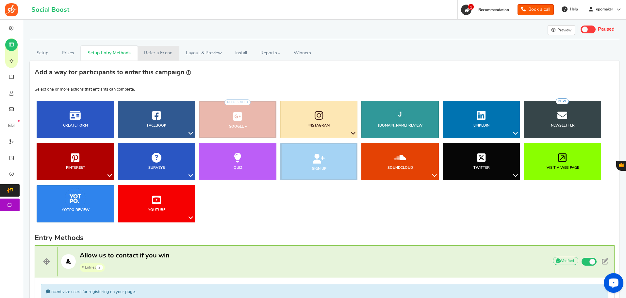
click at [172, 56] on link "Refer a Friend" at bounding box center [159, 53] width 42 height 15
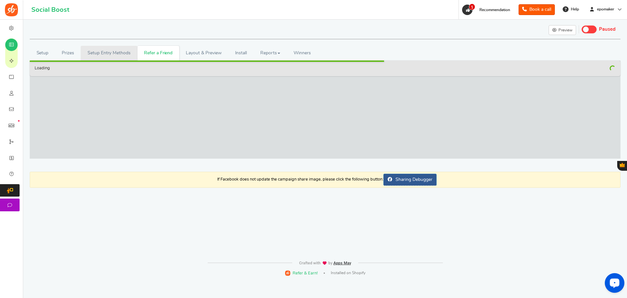
click at [122, 54] on link "Setup Entry Methods" at bounding box center [109, 53] width 57 height 15
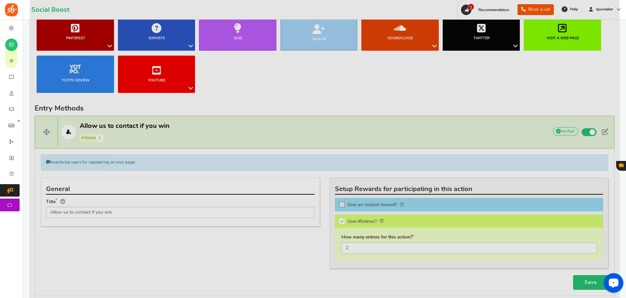
scroll to position [131, 0]
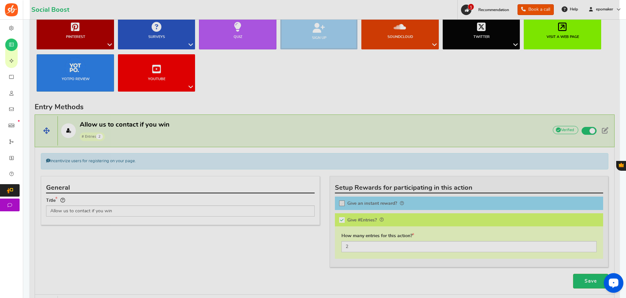
click at [132, 138] on span "# Entries 2" at bounding box center [125, 136] width 90 height 10
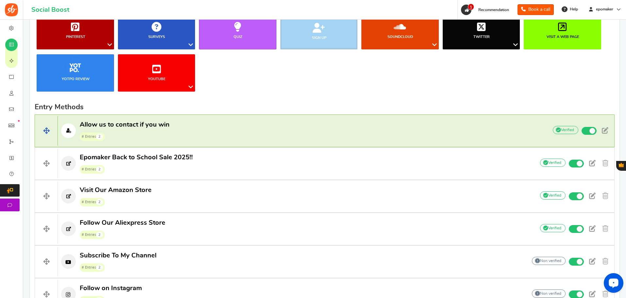
click at [175, 127] on p "Allow us to contact if you win # Entries 2" at bounding box center [299, 130] width 483 height 21
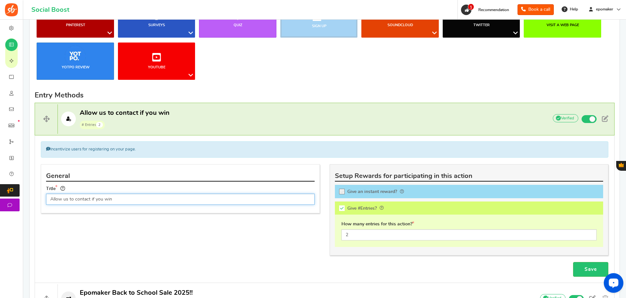
scroll to position [229, 0]
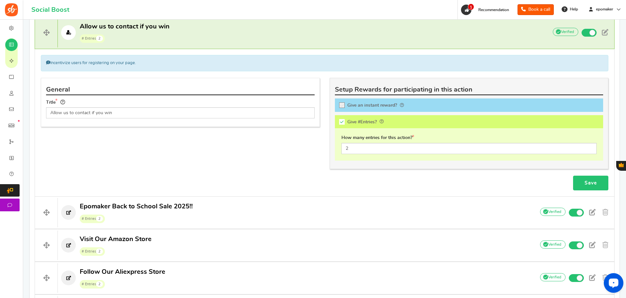
click at [591, 186] on link "Save" at bounding box center [590, 182] width 35 height 15
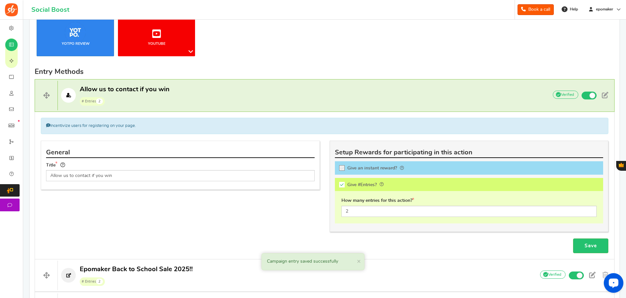
scroll to position [225, 0]
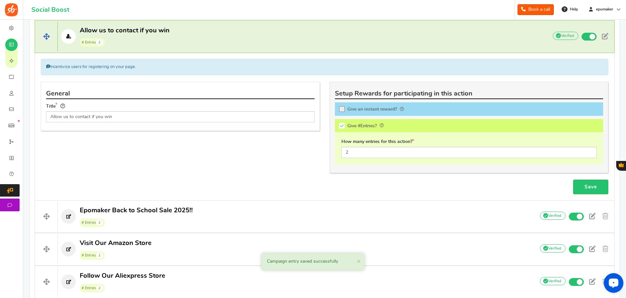
click at [133, 37] on span "# Entries 2" at bounding box center [125, 42] width 90 height 10
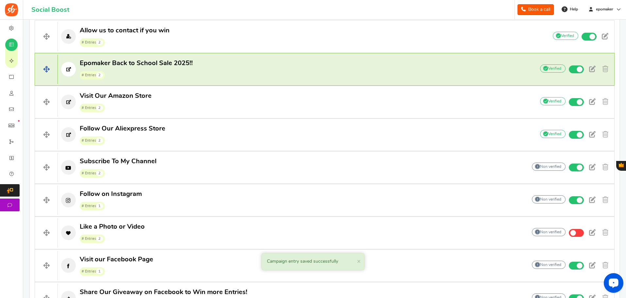
click at [149, 77] on span "# Entries 2" at bounding box center [136, 75] width 113 height 10
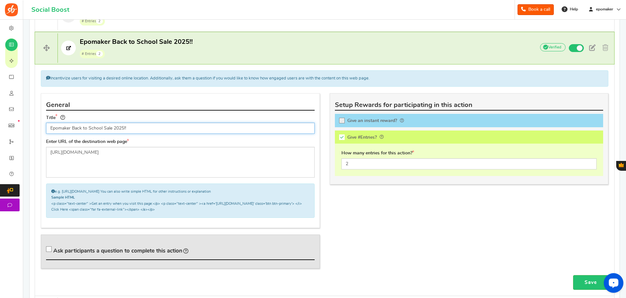
scroll to position [257, 0]
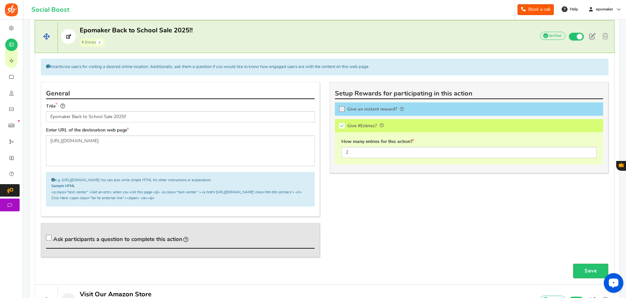
click at [241, 36] on p "Epomaker Back to School Sale 2025!! # Entries 2" at bounding box center [293, 36] width 471 height 21
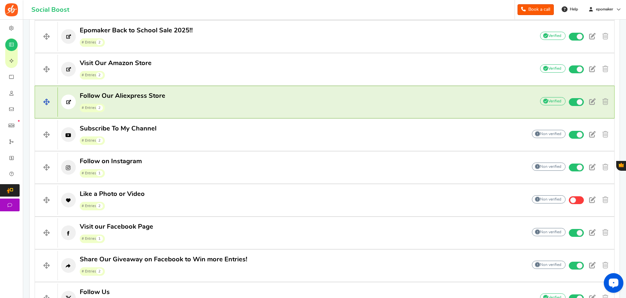
click at [208, 89] on h4 "Follow Our Aliexpress Store # Entries 2 Add Your API credentials Non verified D…" at bounding box center [325, 102] width 580 height 33
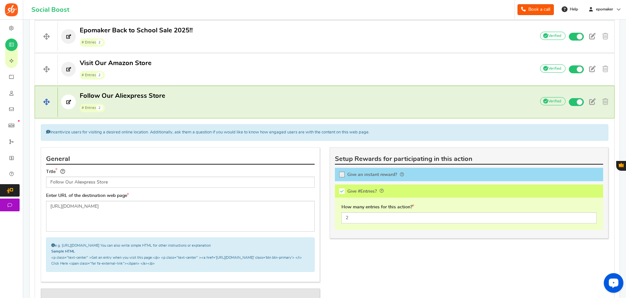
click at [221, 97] on p "Follow Our Aliexpress Store # Entries 2" at bounding box center [293, 101] width 471 height 21
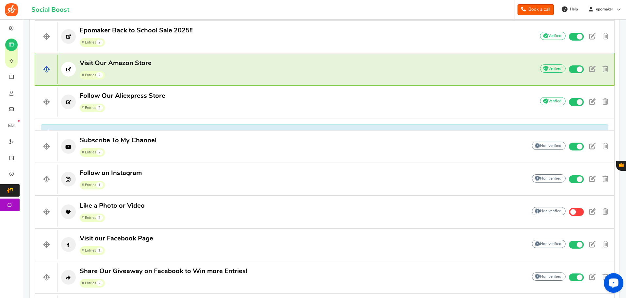
click at [226, 71] on p "Visit Our Amazon Store # Entries 2" at bounding box center [293, 69] width 471 height 21
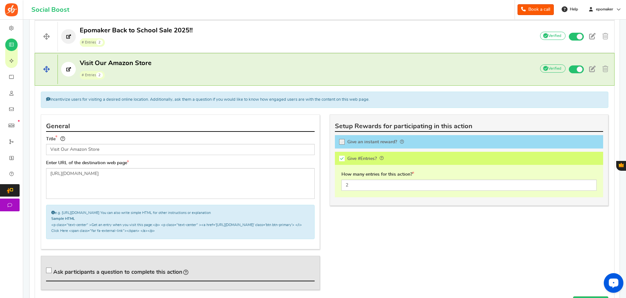
click at [226, 70] on p "Visit Our Amazon Store # Entries 2" at bounding box center [293, 69] width 471 height 21
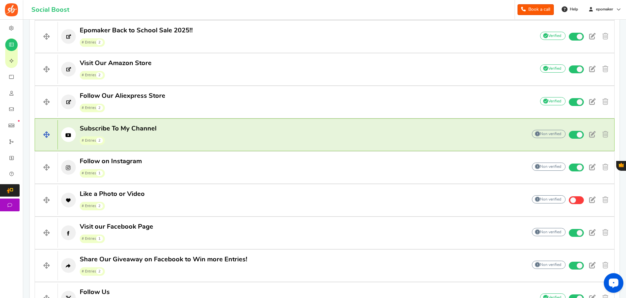
click at [275, 139] on p "Subscribe To My Channel # Entries 2" at bounding box center [289, 134] width 463 height 21
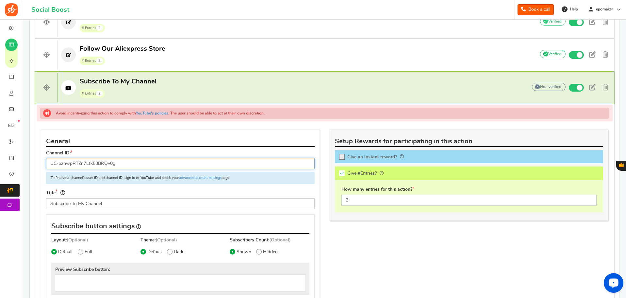
scroll to position [355, 0]
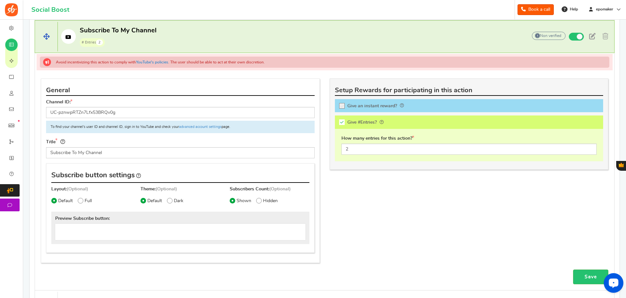
click at [211, 25] on h4 "Subscribe To My Channel # Entries 2 Add Your API credentials Non verified Due t…" at bounding box center [325, 36] width 580 height 33
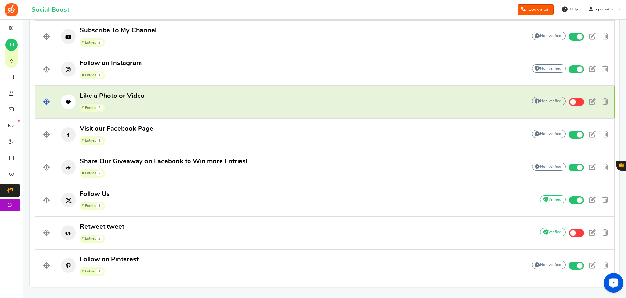
click at [274, 103] on p "Like a Photo or Video # Entries 2" at bounding box center [289, 101] width 463 height 21
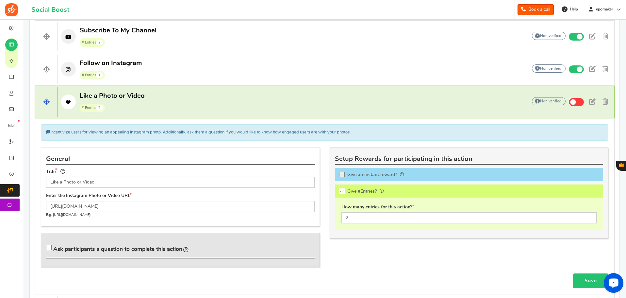
click at [310, 99] on p "Like a Photo or Video # Entries 2" at bounding box center [289, 101] width 463 height 21
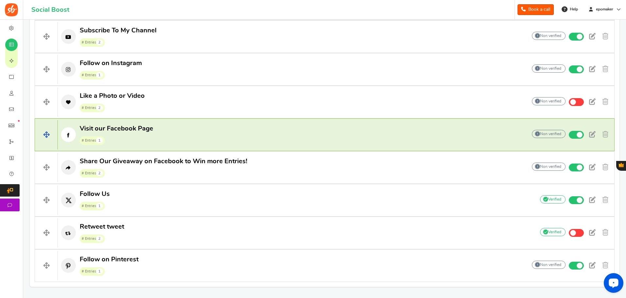
click at [193, 149] on h4 "Visit our Facebook Page # Entries 1 Add Your API credentials Non verified Due t…" at bounding box center [325, 134] width 580 height 33
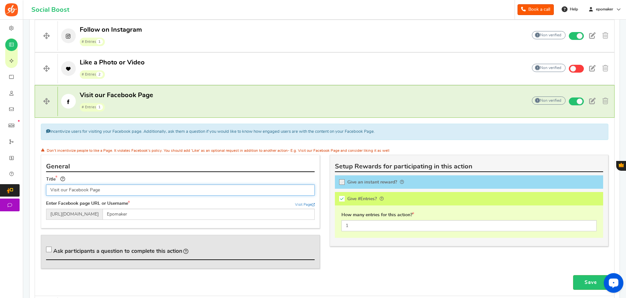
scroll to position [421, 0]
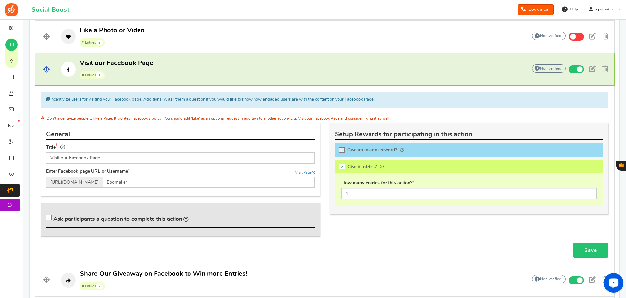
click at [240, 68] on p "Visit our Facebook Page # Entries 1" at bounding box center [289, 69] width 463 height 21
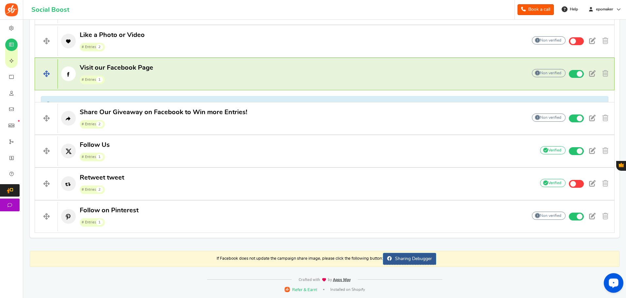
scroll to position [404, 0]
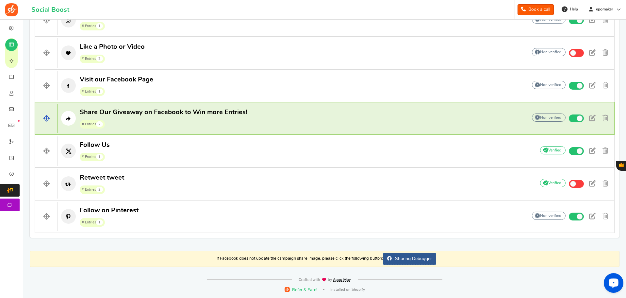
click at [268, 117] on p "Share Our Giveaway on Facebook to Win more Entries! # Entries 2" at bounding box center [289, 118] width 463 height 21
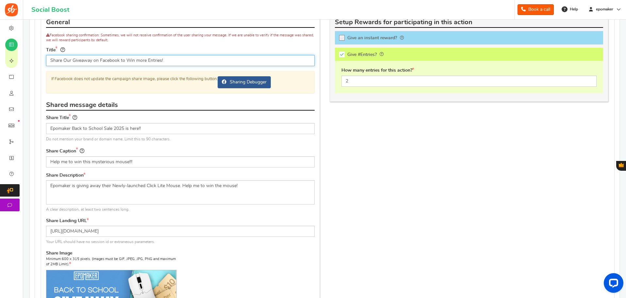
scroll to position [617, 0]
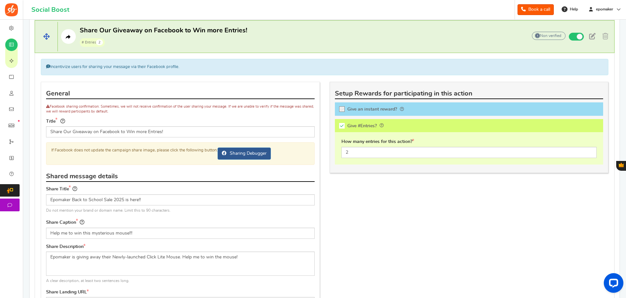
click at [244, 47] on h4 "Share Our Giveaway on Facebook to Win more Entries! # Entries 2 Add Your API cr…" at bounding box center [325, 36] width 580 height 33
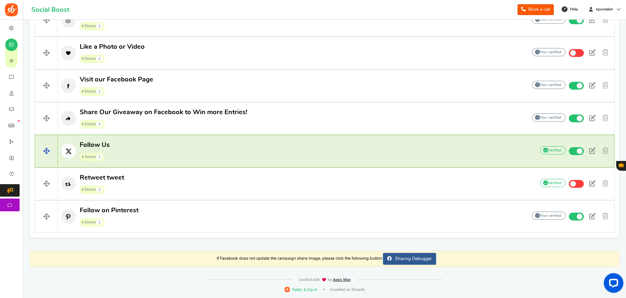
click at [236, 156] on p "Follow Us # Entries 1" at bounding box center [293, 150] width 471 height 21
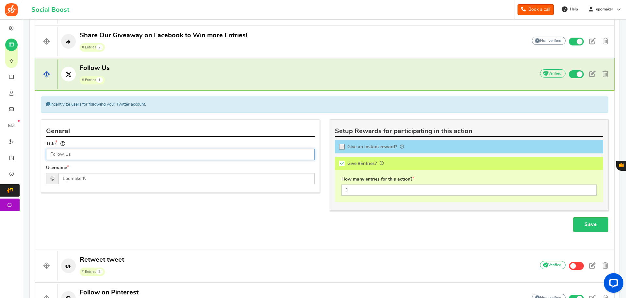
scroll to position [486, 0]
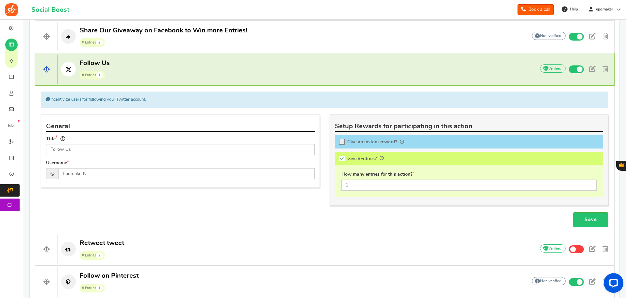
click at [234, 84] on h4 "Follow Us # Entries 1 Add Your API credentials Non verified Due to platform pol…" at bounding box center [325, 69] width 580 height 33
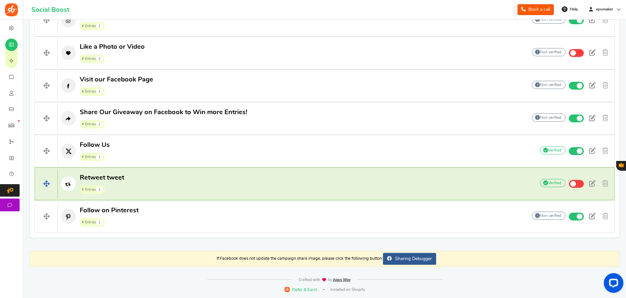
click at [278, 167] on h4 "Retweet tweet # Entries 2 Add Your API credentials Non verified Due to platform…" at bounding box center [325, 183] width 580 height 33
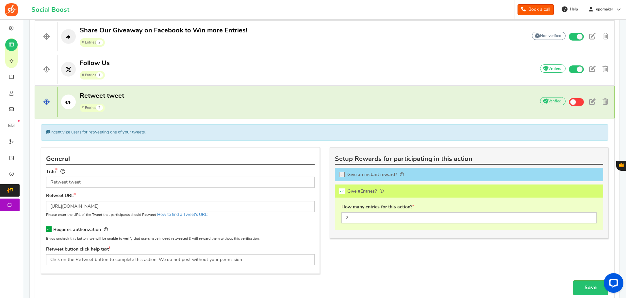
click at [285, 90] on h4 "Retweet tweet # Entries 2 Add Your API credentials Non verified Due to platform…" at bounding box center [325, 102] width 580 height 33
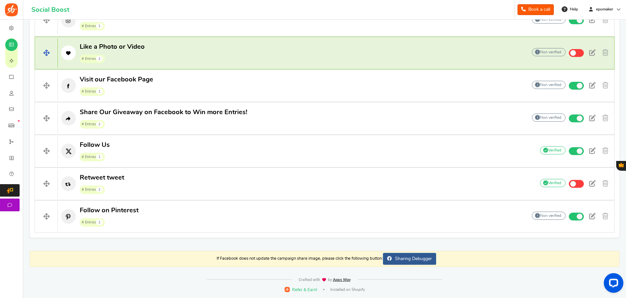
click at [283, 46] on p "Like a Photo or Video # Entries 2" at bounding box center [289, 52] width 463 height 21
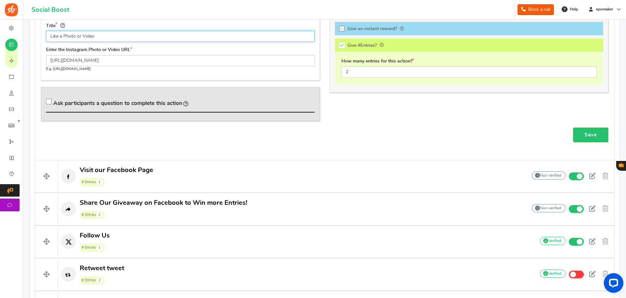
scroll to position [389, 0]
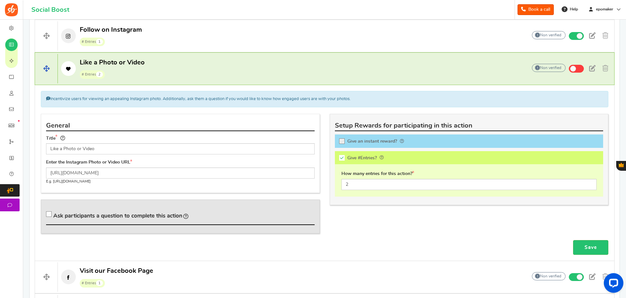
click at [278, 60] on p "Like a Photo or Video # Entries 2" at bounding box center [289, 68] width 463 height 21
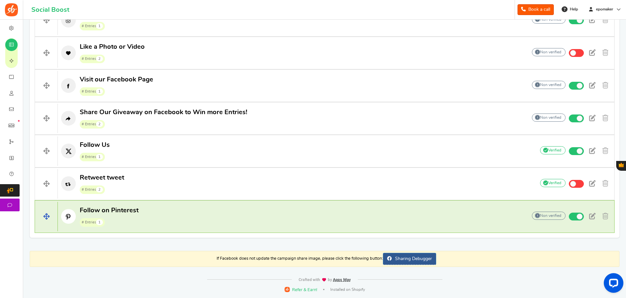
drag, startPoint x: 235, startPoint y: 203, endPoint x: 166, endPoint y: 221, distance: 70.9
click at [166, 221] on p "Follow on Pinterest # Entries 1" at bounding box center [289, 216] width 463 height 21
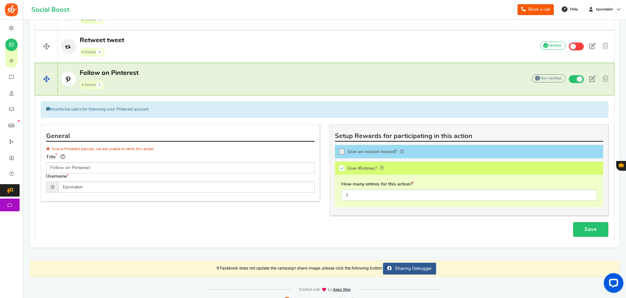
click at [166, 84] on p "Follow on Pinterest # Entries 1" at bounding box center [289, 79] width 463 height 21
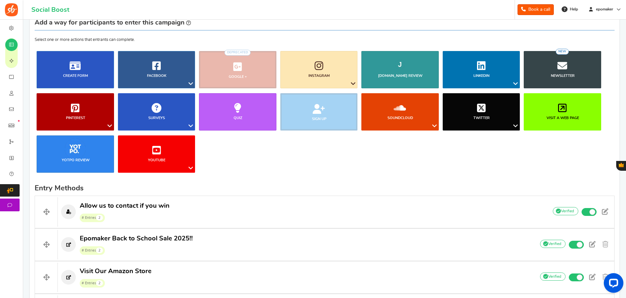
scroll to position [0, 0]
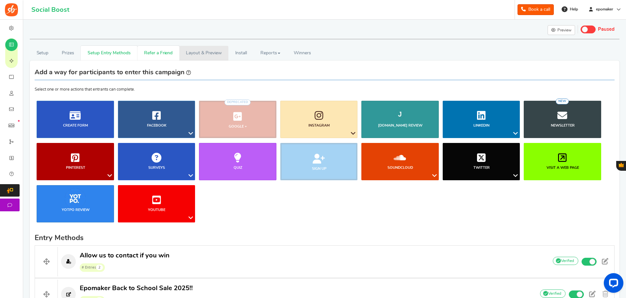
click at [208, 53] on link "Layout & Preview" at bounding box center [203, 53] width 49 height 15
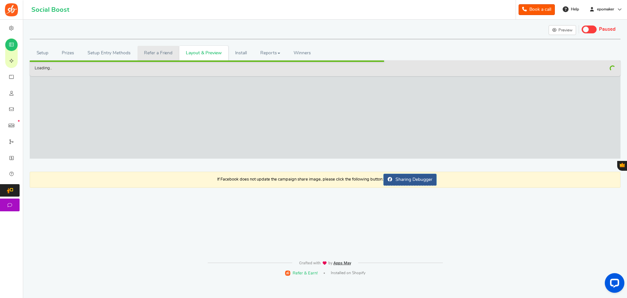
click at [163, 54] on link "Refer a Friend" at bounding box center [159, 53] width 42 height 15
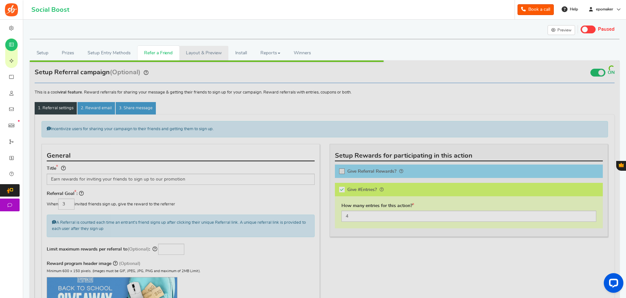
click at [208, 54] on link "Layout & Preview" at bounding box center [203, 53] width 49 height 15
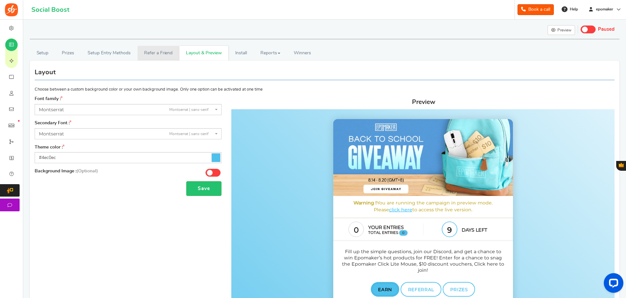
click at [170, 54] on link "Refer a Friend" at bounding box center [159, 53] width 42 height 15
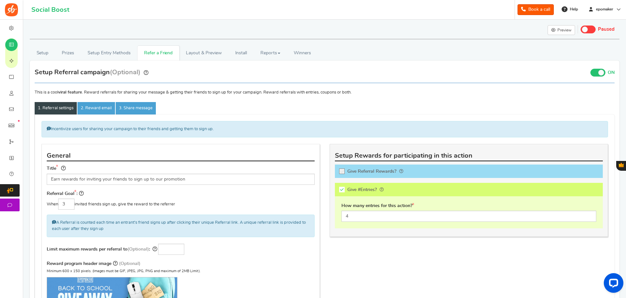
scroll to position [65, 0]
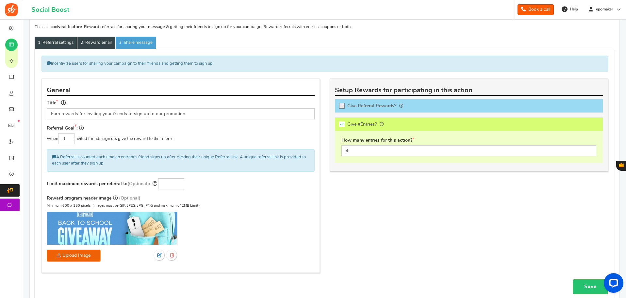
click at [88, 40] on link "2. Reward email" at bounding box center [96, 43] width 38 height 12
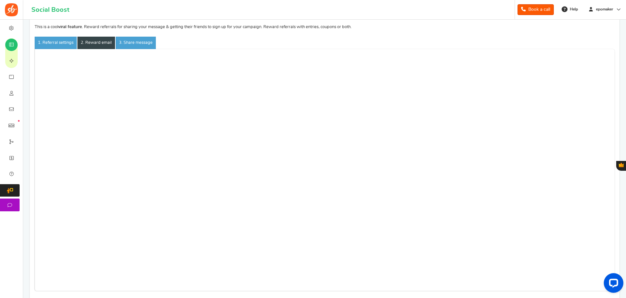
scroll to position [0, 0]
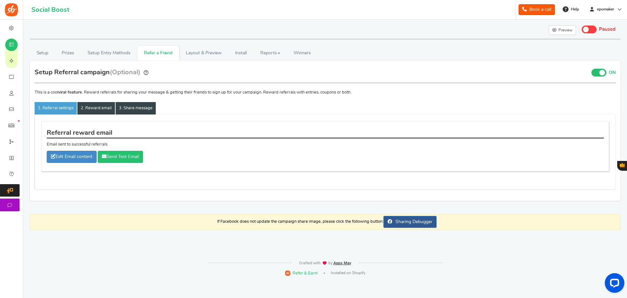
click at [134, 107] on link "3. Share message" at bounding box center [136, 108] width 40 height 12
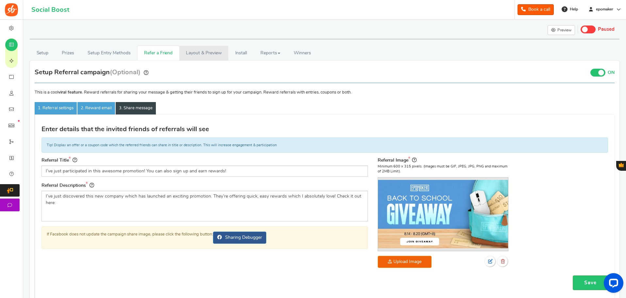
click at [187, 57] on link "Layout & Preview" at bounding box center [203, 53] width 49 height 15
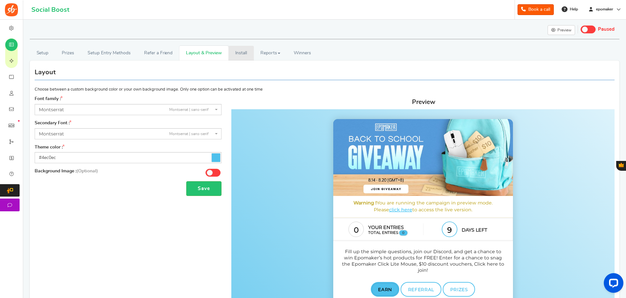
click at [244, 56] on link "Install" at bounding box center [240, 53] width 25 height 15
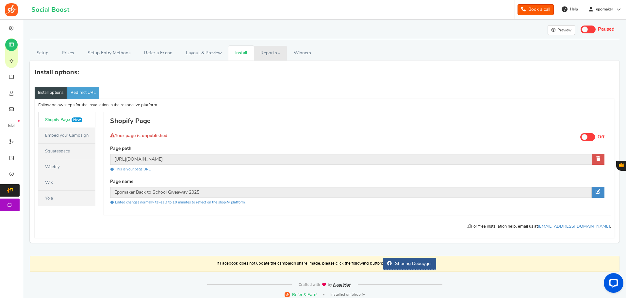
click at [263, 52] on link "Reports" at bounding box center [270, 53] width 33 height 15
click at [307, 54] on span "Winners" at bounding box center [302, 53] width 17 height 5
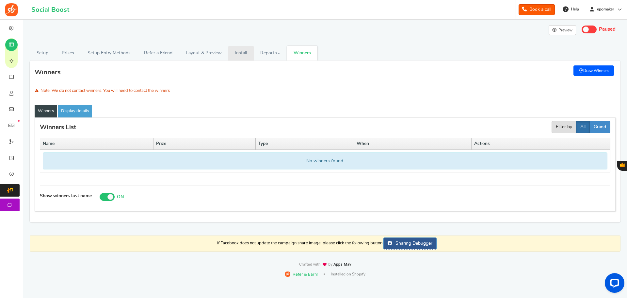
click at [244, 51] on link "Install" at bounding box center [240, 53] width 25 height 15
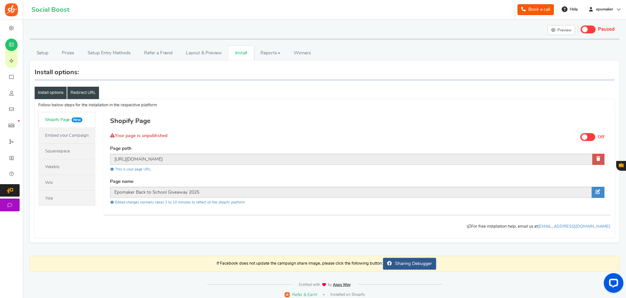
click at [80, 93] on link "Redirect URL" at bounding box center [83, 93] width 32 height 12
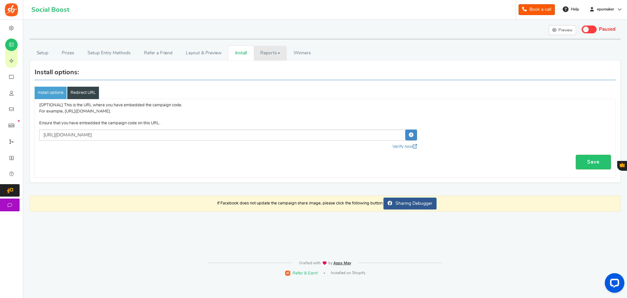
click at [262, 50] on link "Reports" at bounding box center [270, 53] width 33 height 15
click at [310, 50] on link "Winners Winner Draw" at bounding box center [302, 53] width 31 height 15
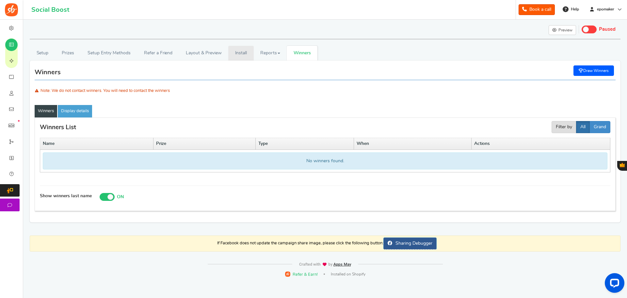
click at [233, 49] on link "Install" at bounding box center [240, 53] width 25 height 15
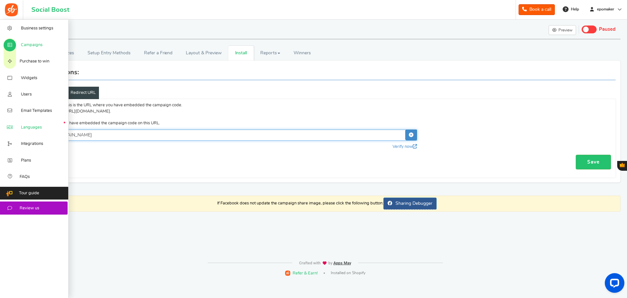
drag, startPoint x: 189, startPoint y: 133, endPoint x: 10, endPoint y: 133, distance: 179.7
click at [10, 133] on div "Business settings Campaigns Purchase to win Widgets Widget Tab Widgets Users Un…" at bounding box center [313, 150] width 627 height 261
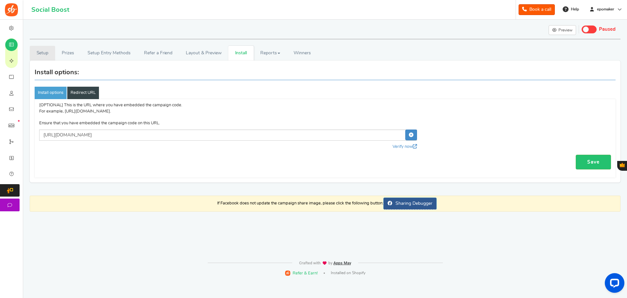
click at [48, 53] on link "Setup" at bounding box center [42, 53] width 25 height 15
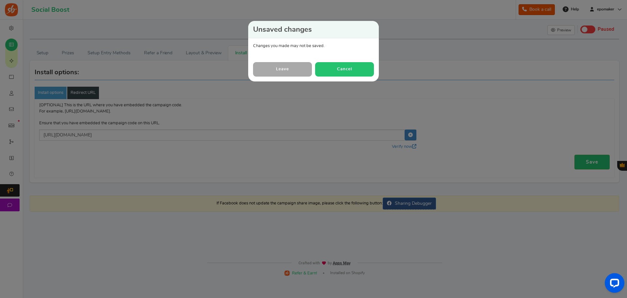
click at [345, 68] on button "Cancel" at bounding box center [344, 69] width 59 height 14
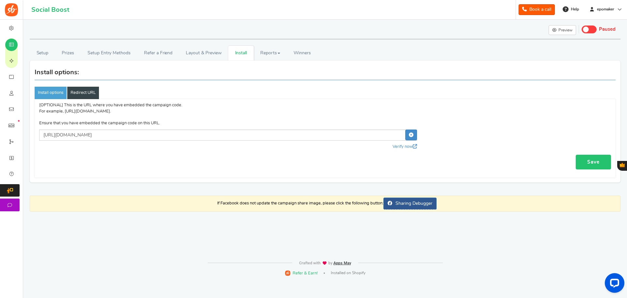
click at [598, 163] on link "Save" at bounding box center [593, 162] width 35 height 15
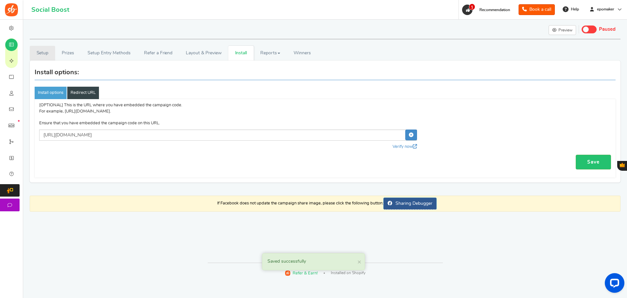
click at [41, 54] on link "Setup" at bounding box center [42, 53] width 25 height 15
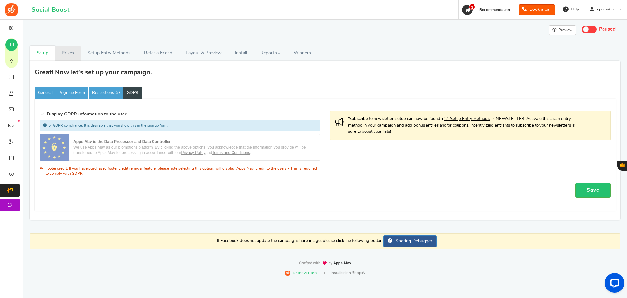
click at [59, 55] on link "Prizes" at bounding box center [68, 53] width 26 height 15
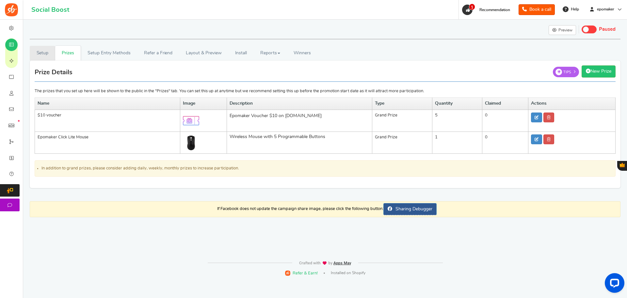
click at [49, 53] on link "Setup" at bounding box center [42, 53] width 25 height 15
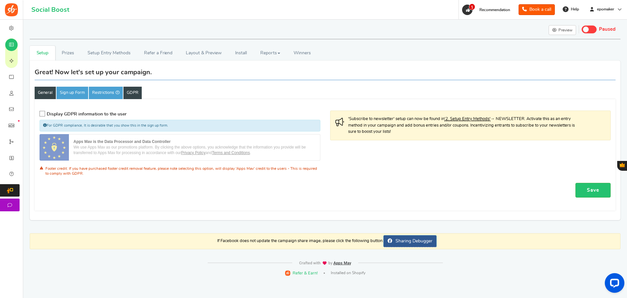
click at [44, 90] on link "General" at bounding box center [45, 93] width 21 height 12
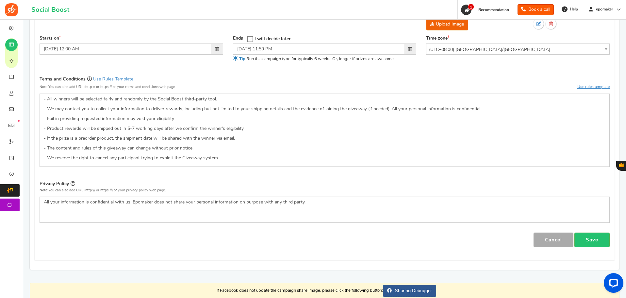
scroll to position [226, 0]
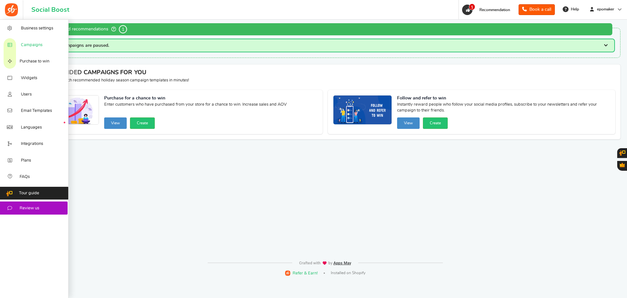
click at [26, 45] on span "Campaigns" at bounding box center [32, 45] width 22 height 6
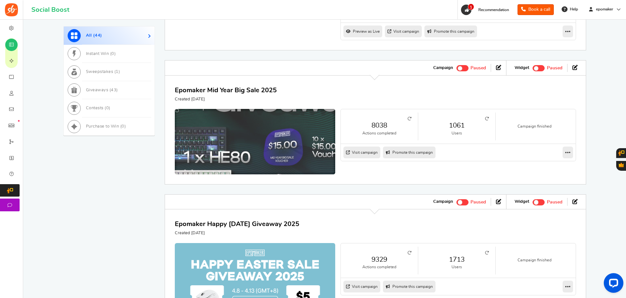
scroll to position [327, 0]
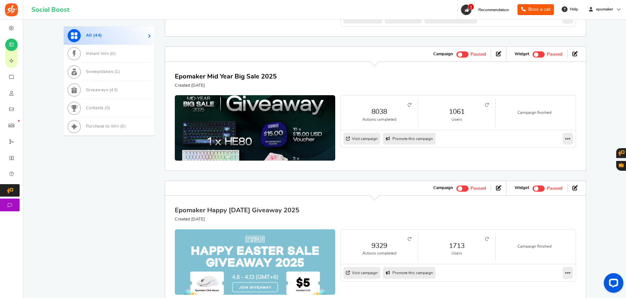
click at [254, 213] on link "Epomaker Happy [DATE] Giveaway 2025" at bounding box center [237, 210] width 124 height 7
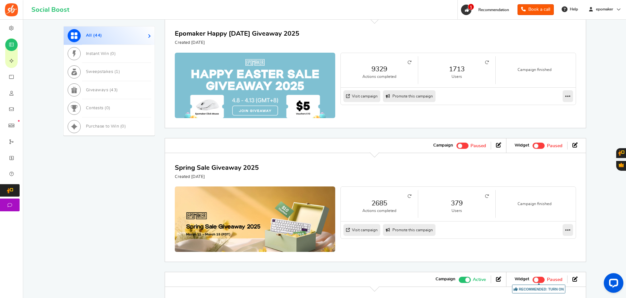
scroll to position [523, 0]
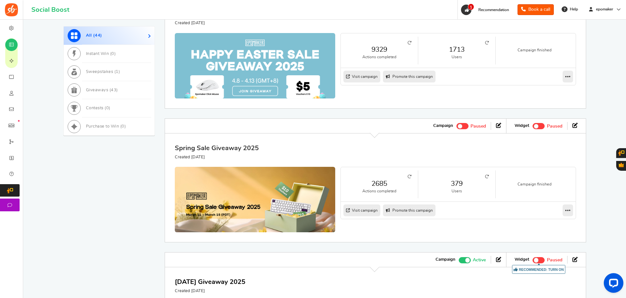
click at [203, 151] on link "Spring Sale Giveaway 2025" at bounding box center [217, 148] width 84 height 7
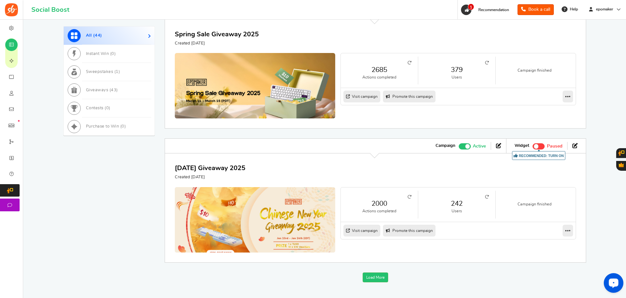
scroll to position [670, 0]
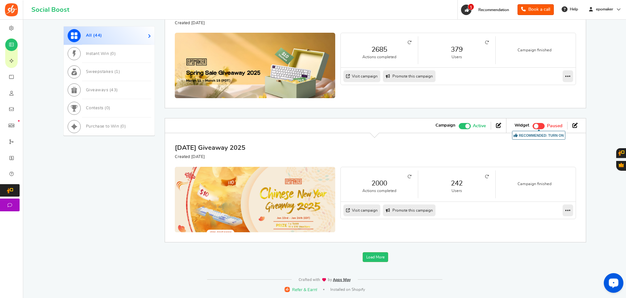
click at [245, 147] on link "[DATE] Giveaway 2025" at bounding box center [210, 147] width 71 height 7
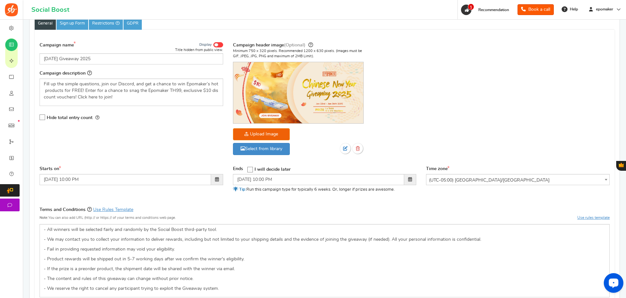
scroll to position [163, 0]
